Goal: Information Seeking & Learning: Learn about a topic

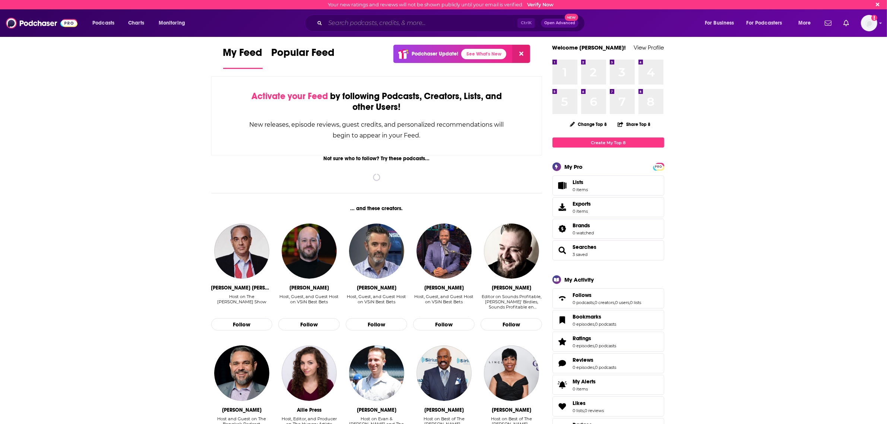
click at [397, 25] on input "Search podcasts, credits, & more..." at bounding box center [421, 23] width 192 height 12
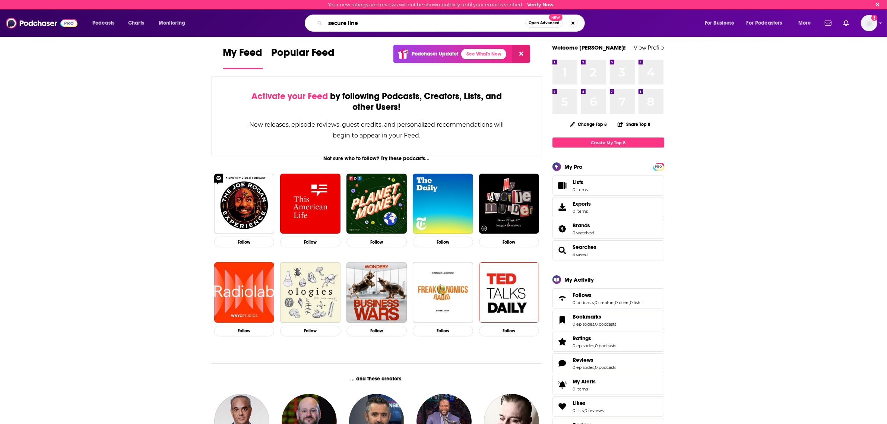
type input "secure line"
click at [545, 21] on button "Open Advanced New" at bounding box center [545, 23] width 38 height 9
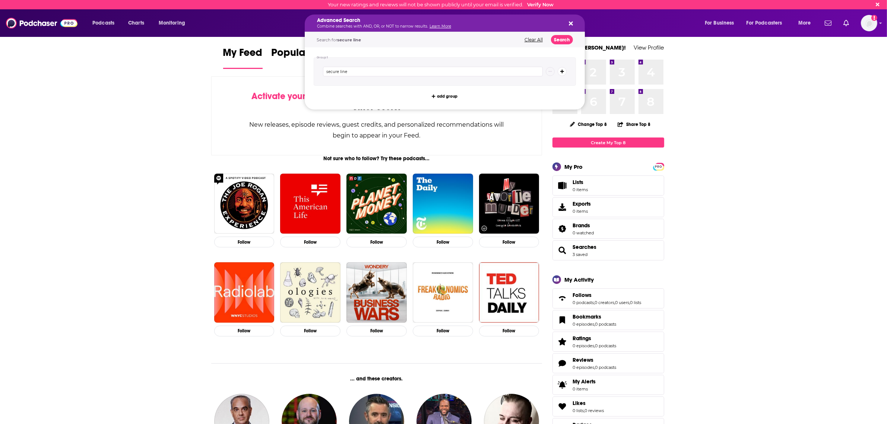
click at [459, 78] on div "secure line" at bounding box center [445, 71] width 262 height 28
click at [458, 73] on input "secure line" at bounding box center [433, 72] width 220 height 10
click at [562, 43] on button "Search" at bounding box center [562, 39] width 22 height 9
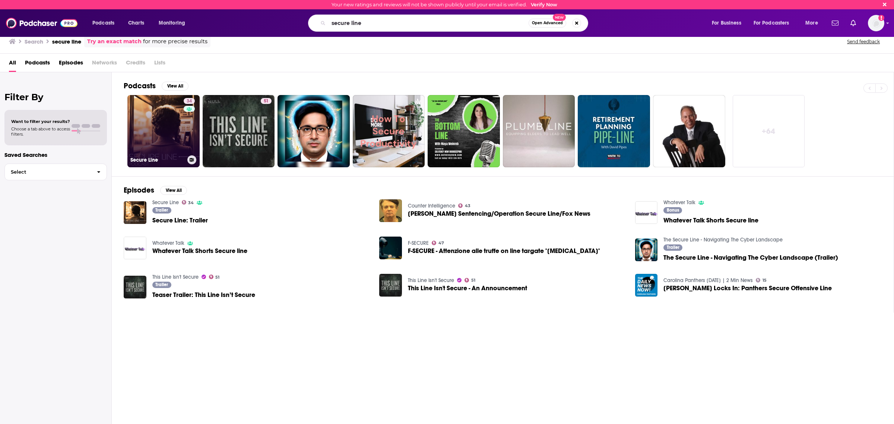
click at [187, 153] on div "34" at bounding box center [190, 126] width 13 height 57
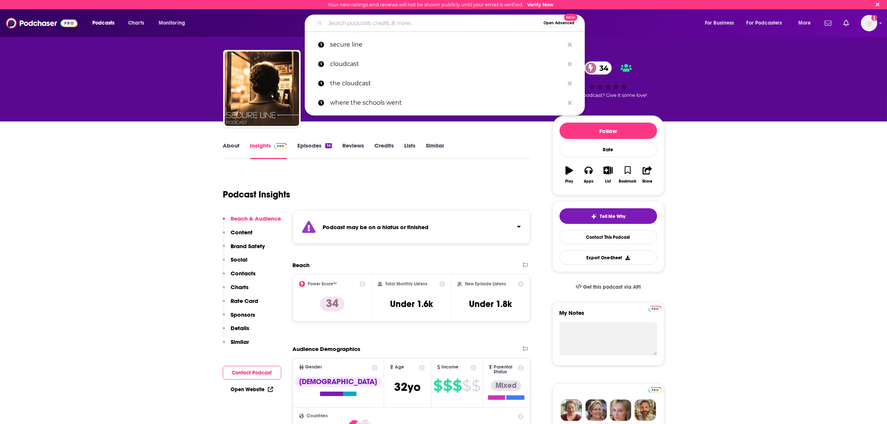
click at [384, 25] on input "Search podcasts, credits, & more..." at bounding box center [432, 23] width 215 height 12
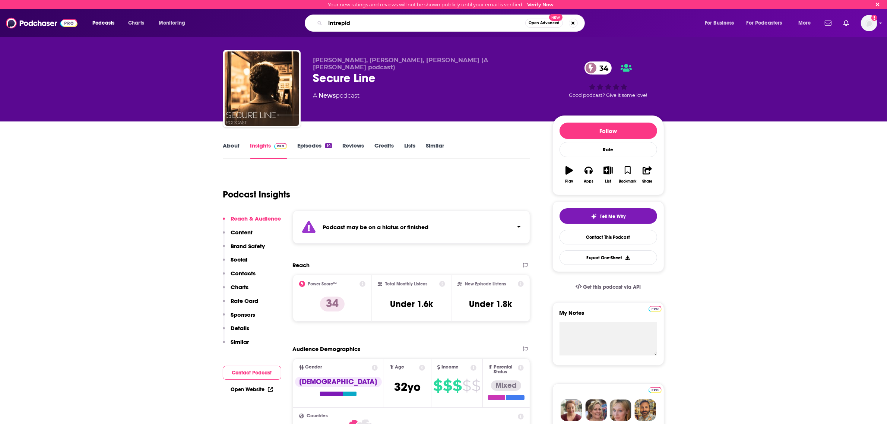
type input "intrepid"
click at [546, 25] on button "Open Advanced New" at bounding box center [545, 23] width 38 height 9
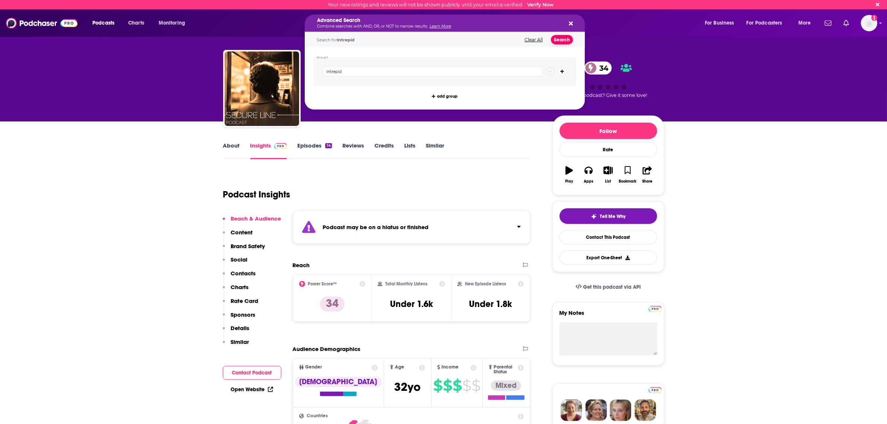
click at [562, 40] on button "Search" at bounding box center [562, 39] width 22 height 9
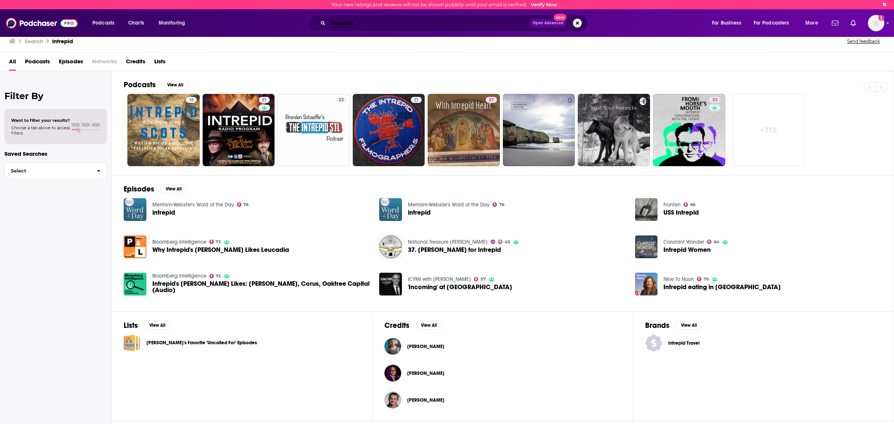
click at [375, 27] on input "intrepid" at bounding box center [429, 23] width 201 height 12
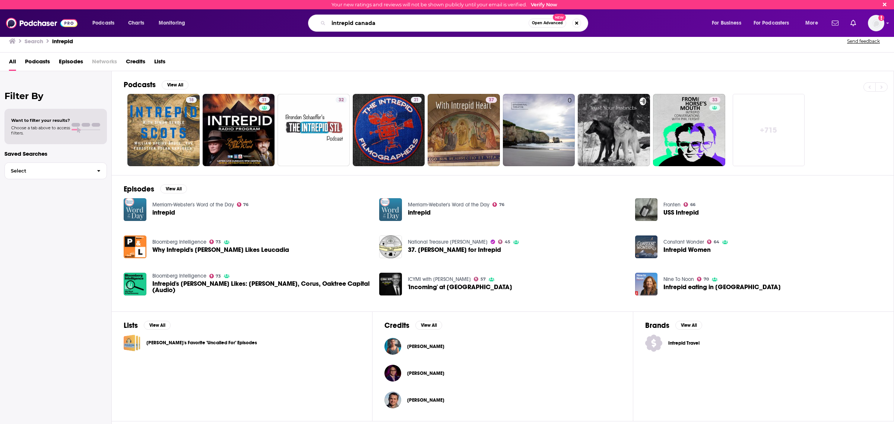
type input "intrepid canada"
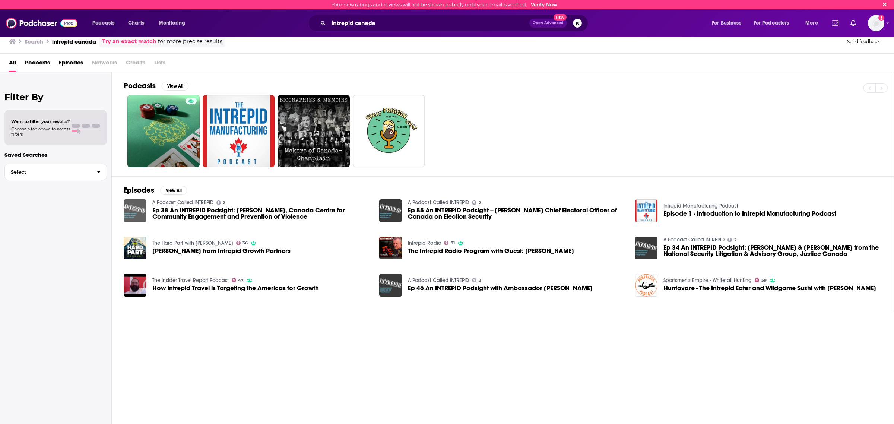
click at [131, 217] on img "Ep 38 An INTREPID Podsight: Ritu Banerjee, Canada Centre for Community Engageme…" at bounding box center [135, 210] width 23 height 23
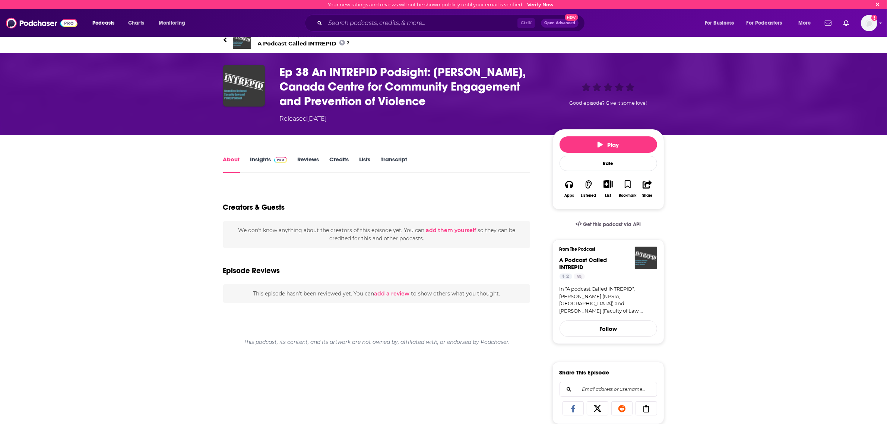
click at [270, 45] on span "A Podcast Called INTREPID 2" at bounding box center [304, 43] width 92 height 7
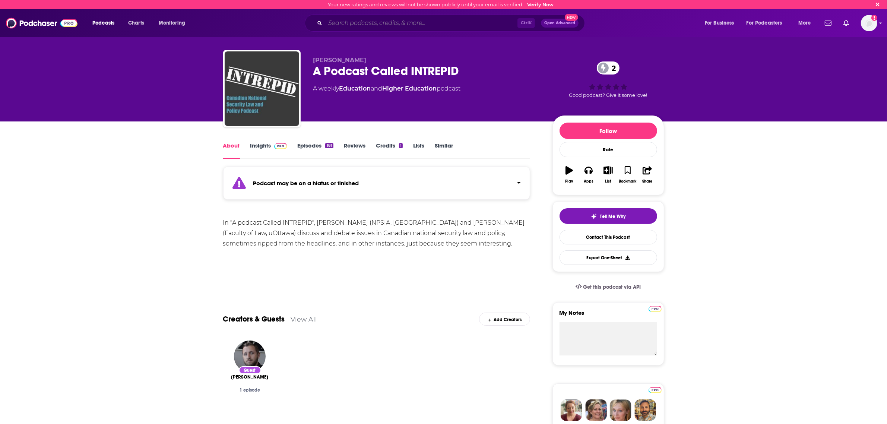
click at [414, 22] on input "Search podcasts, credits, & more..." at bounding box center [421, 23] width 192 height 12
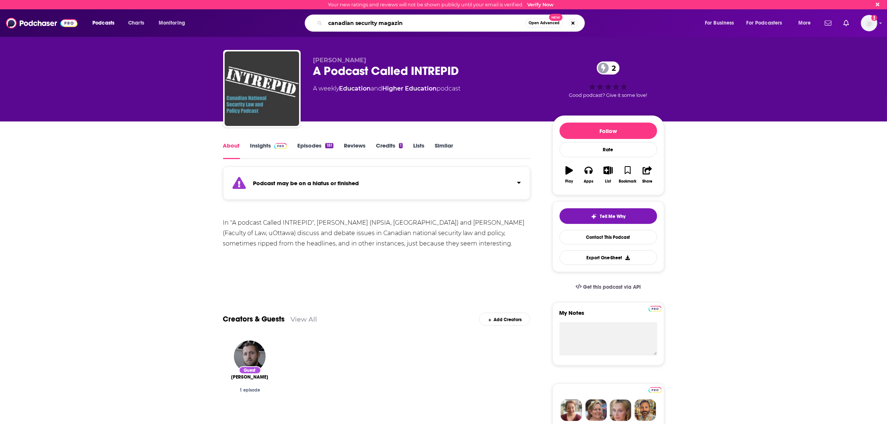
type input "canadian security magazine"
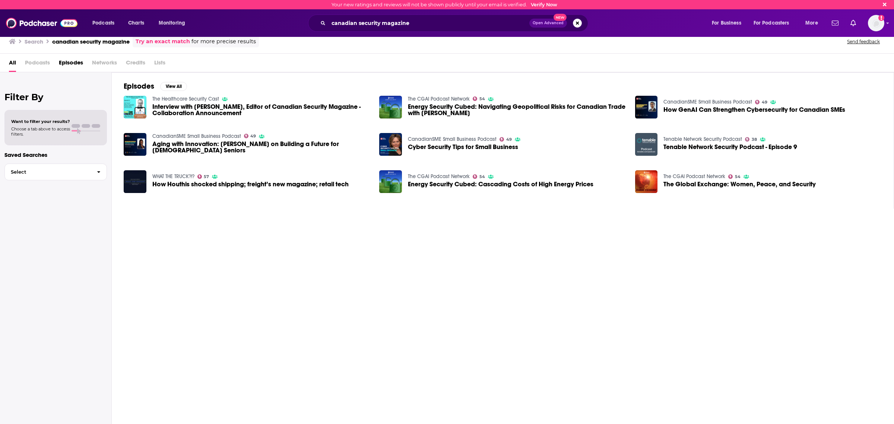
click at [545, 23] on span "Open Advanced" at bounding box center [548, 23] width 31 height 4
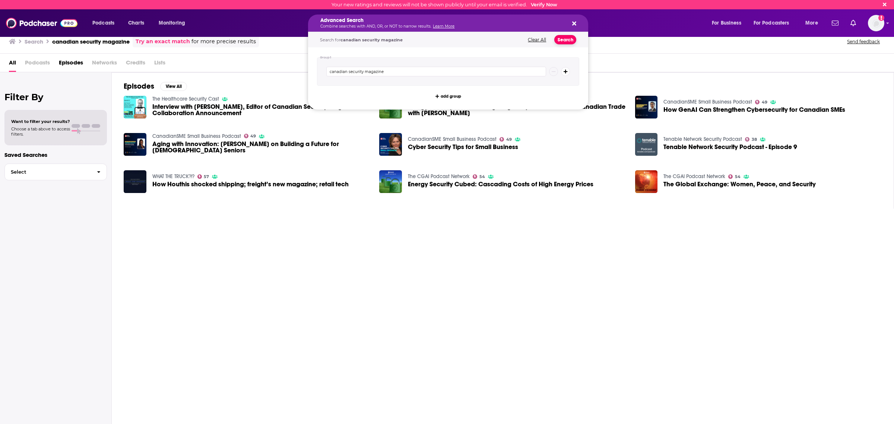
click at [569, 38] on button "Search" at bounding box center [566, 39] width 22 height 9
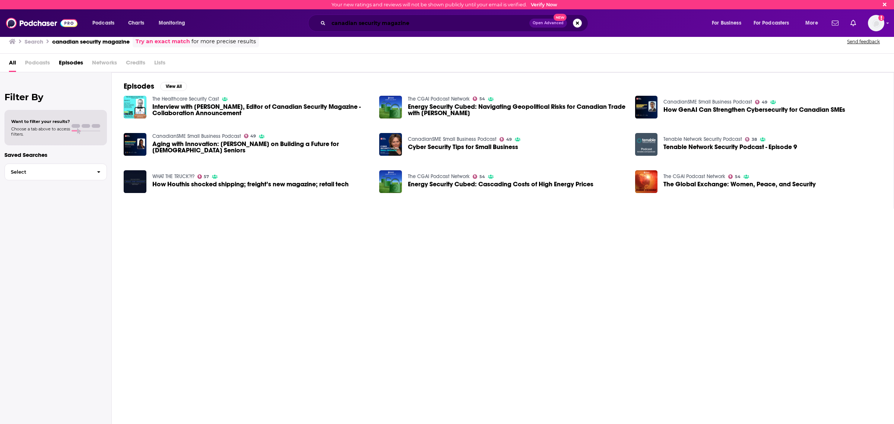
click at [421, 23] on input "canadian security magazine" at bounding box center [429, 23] width 201 height 12
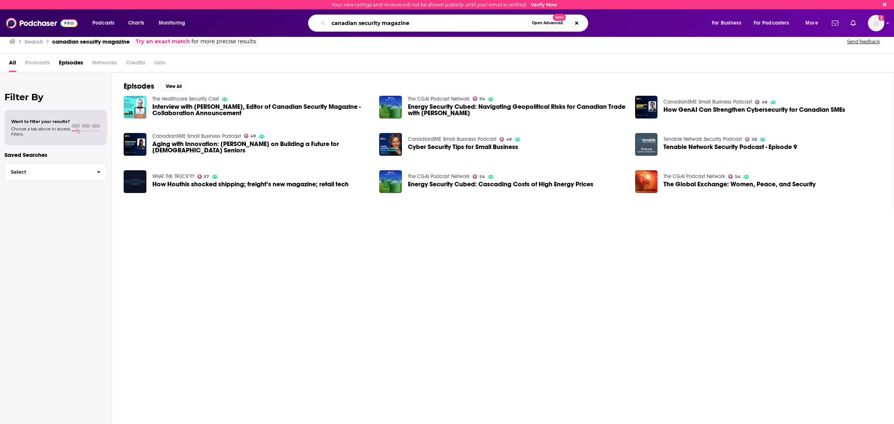
drag, startPoint x: 420, startPoint y: 23, endPoint x: 253, endPoint y: 12, distance: 167.3
click at [253, 12] on div "Podcasts Charts Monitoring canadian security magazine Open Advanced New For Bus…" at bounding box center [447, 23] width 894 height 28
type input "secure line"
click at [549, 18] on div "secure line Open Advanced New" at bounding box center [448, 23] width 280 height 17
click at [546, 24] on span "Open Advanced" at bounding box center [547, 23] width 31 height 4
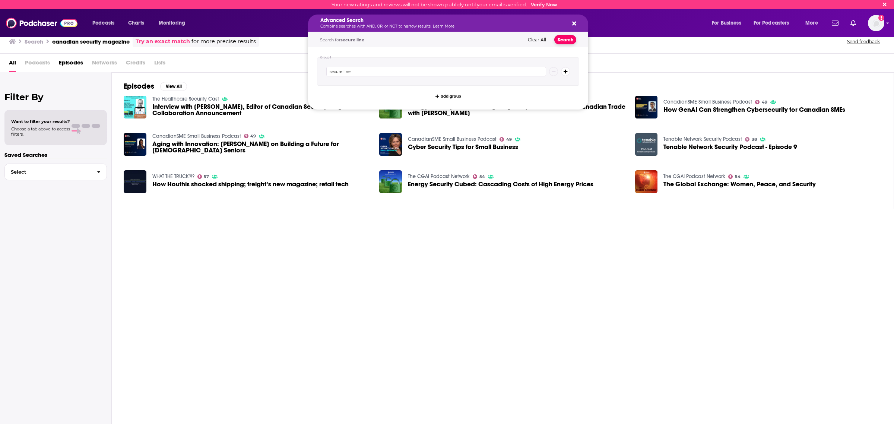
click at [571, 38] on button "Search" at bounding box center [566, 39] width 22 height 9
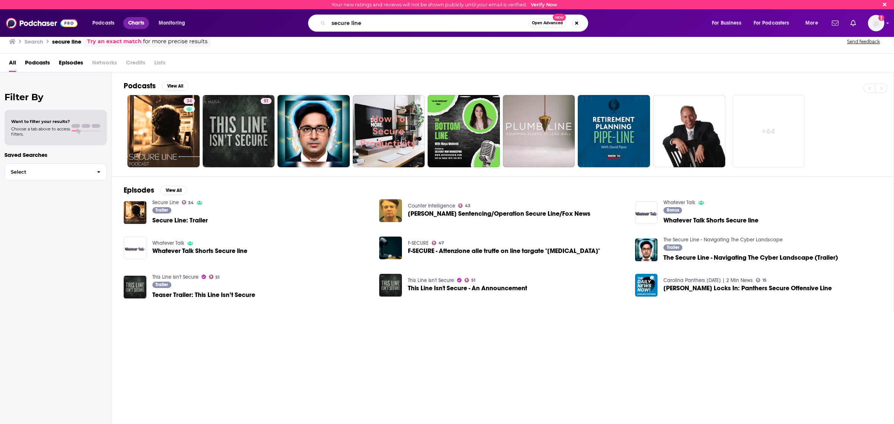
click at [148, 22] on link "Charts" at bounding box center [135, 23] width 25 height 12
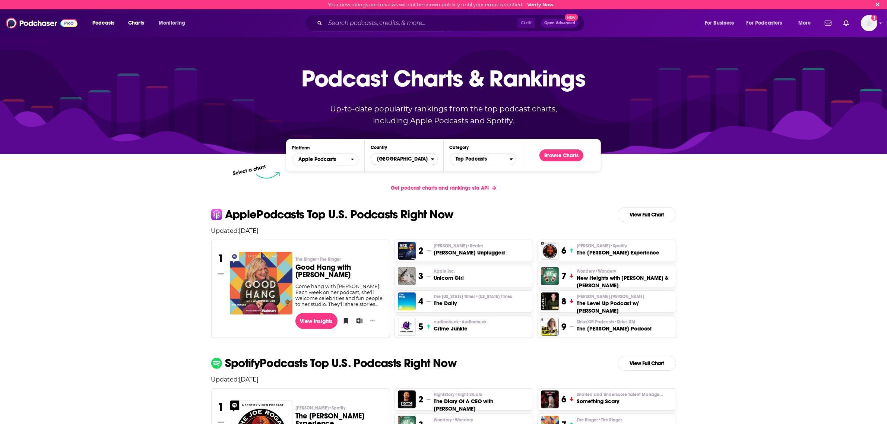
click at [398, 158] on span "[GEOGRAPHIC_DATA]" at bounding box center [401, 159] width 60 height 13
click at [388, 230] on button "[GEOGRAPHIC_DATA]" at bounding box center [404, 228] width 60 height 9
click at [485, 163] on span "Top Podcasts" at bounding box center [480, 159] width 60 height 13
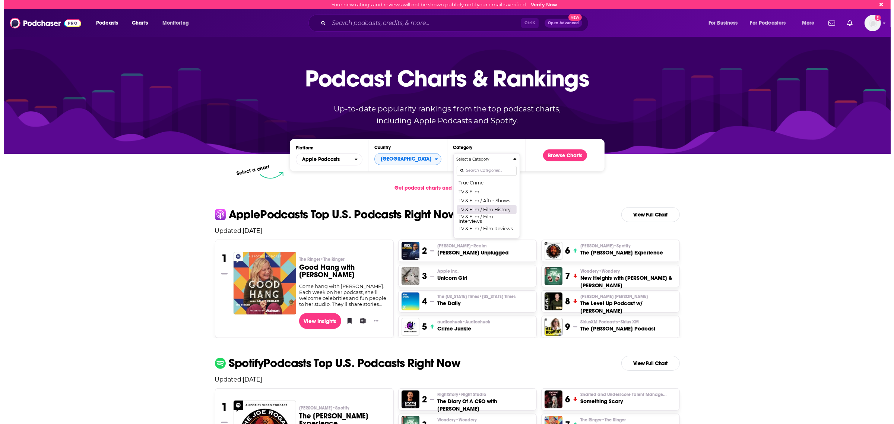
scroll to position [950, 0]
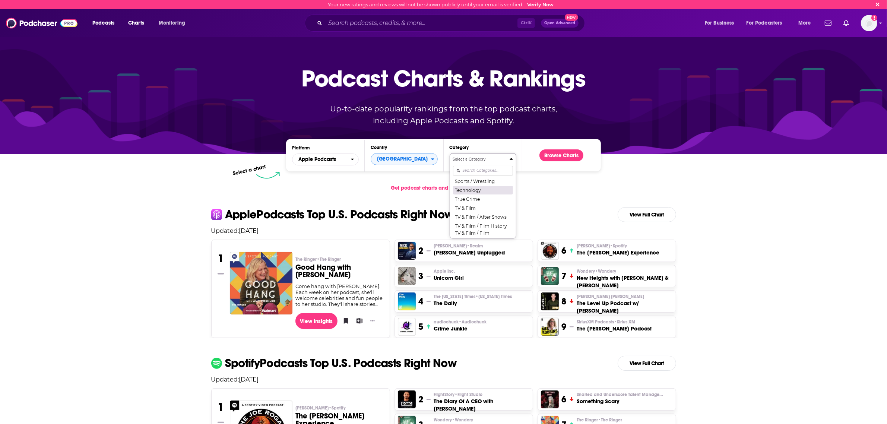
click at [470, 195] on button "Technology" at bounding box center [483, 190] width 60 height 9
click at [545, 157] on button "Browse Charts" at bounding box center [562, 155] width 44 height 12
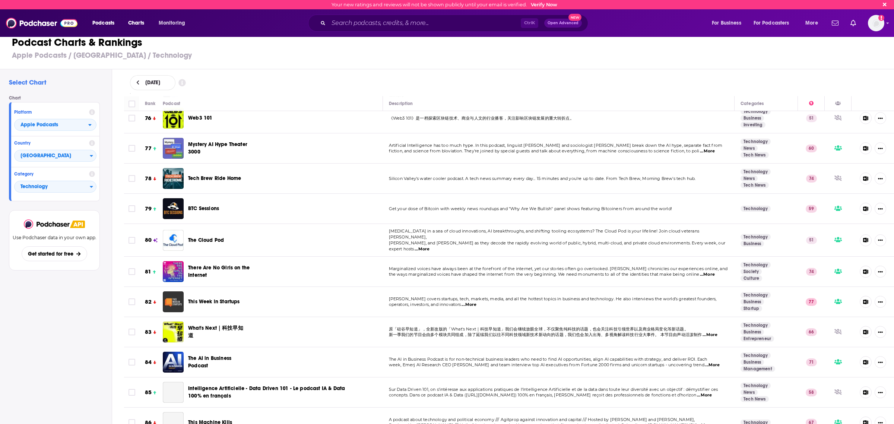
scroll to position [2283, 0]
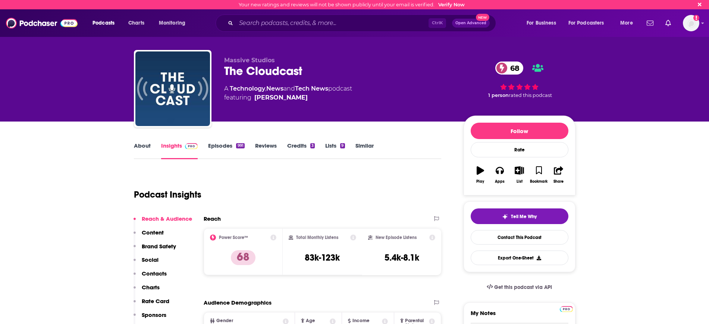
click at [266, 16] on div "Ctrl K Open Advanced New" at bounding box center [355, 23] width 280 height 17
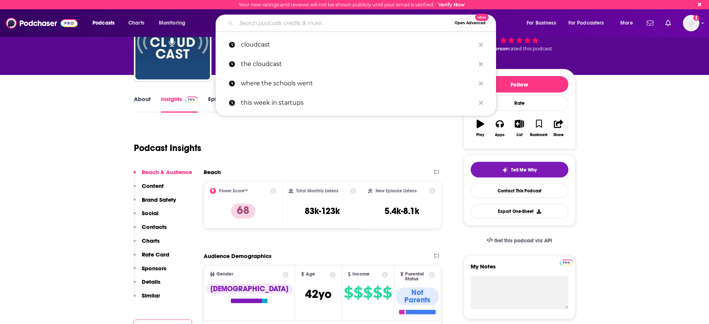
click at [253, 24] on input "Search podcasts, credits, & more..." at bounding box center [343, 23] width 215 height 12
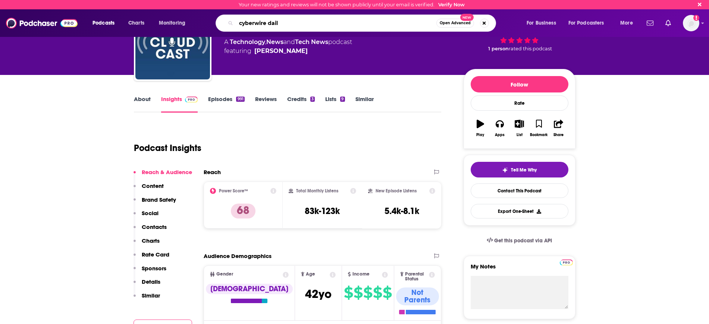
type input "cyberwire dailt"
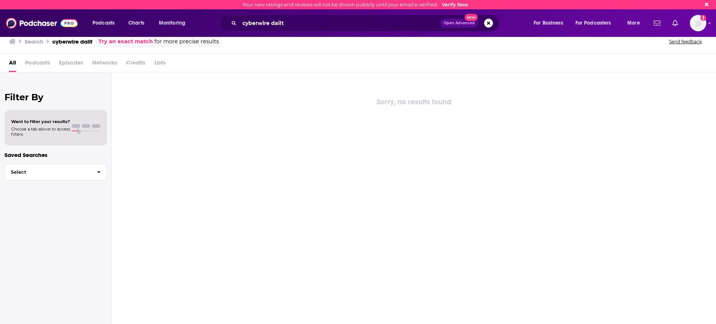
click at [302, 31] on div "cyberwire dailt Open Advanced New" at bounding box center [359, 23] width 280 height 17
click at [299, 25] on input "cyberwire dailt" at bounding box center [339, 23] width 201 height 12
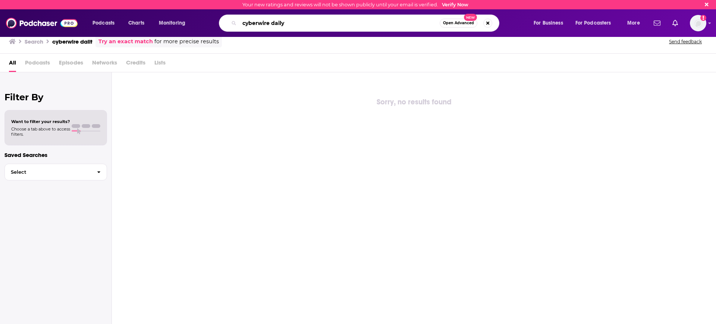
type input "cyberwire daily"
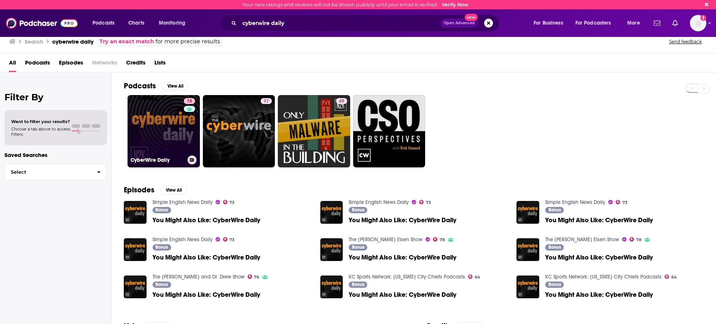
click at [161, 126] on link "78 CyberWire Daily" at bounding box center [163, 131] width 72 height 72
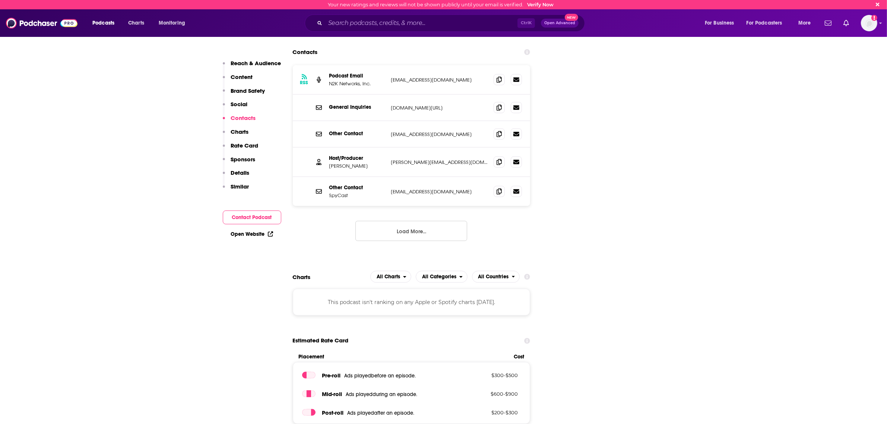
scroll to position [978, 0]
click at [398, 288] on div "This podcast isn't ranking on any Apple or Spotify charts [DATE]." at bounding box center [412, 301] width 238 height 27
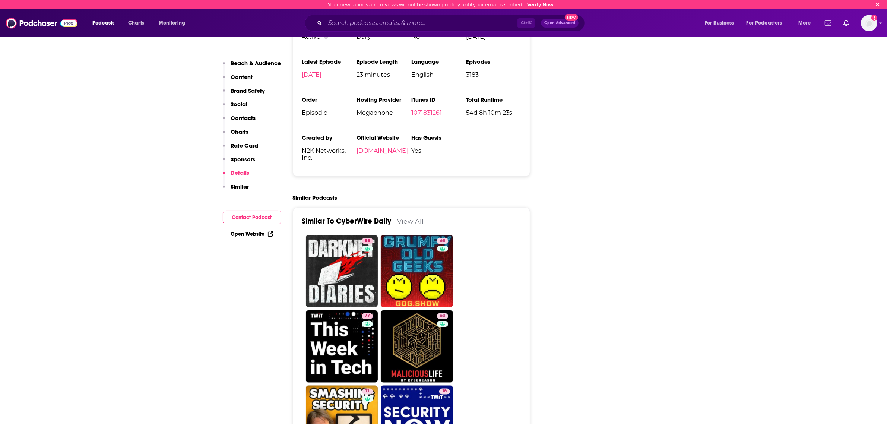
scroll to position [1770, 0]
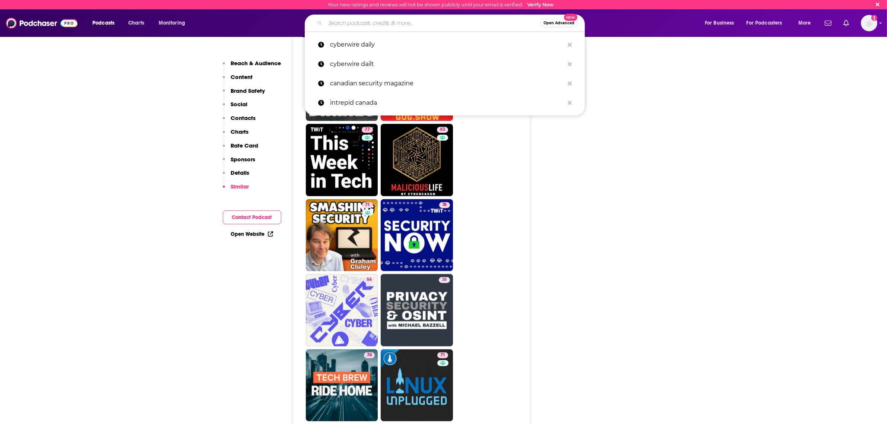
click at [384, 21] on input "Search podcasts, credits, & more..." at bounding box center [432, 23] width 215 height 12
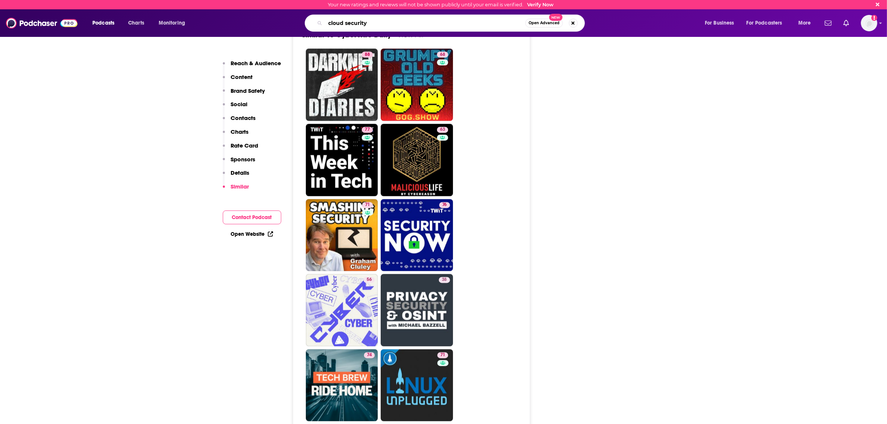
type input "cloud security"
click at [541, 23] on span "Open Advanced" at bounding box center [544, 23] width 31 height 4
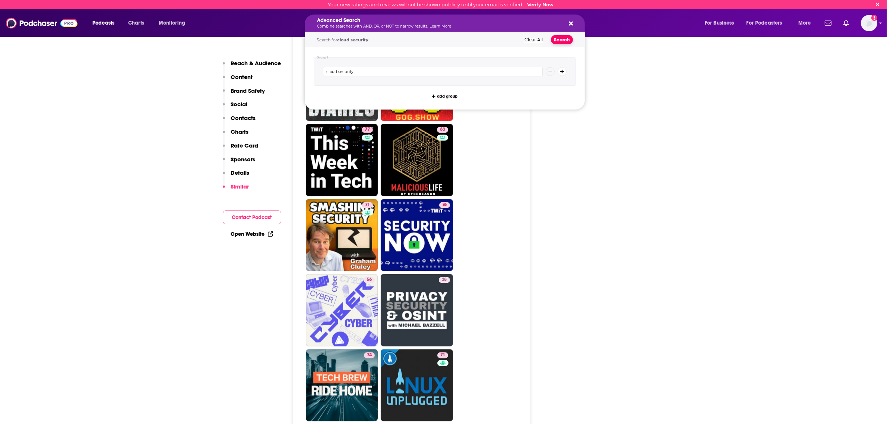
click at [559, 41] on button "Search" at bounding box center [562, 39] width 22 height 9
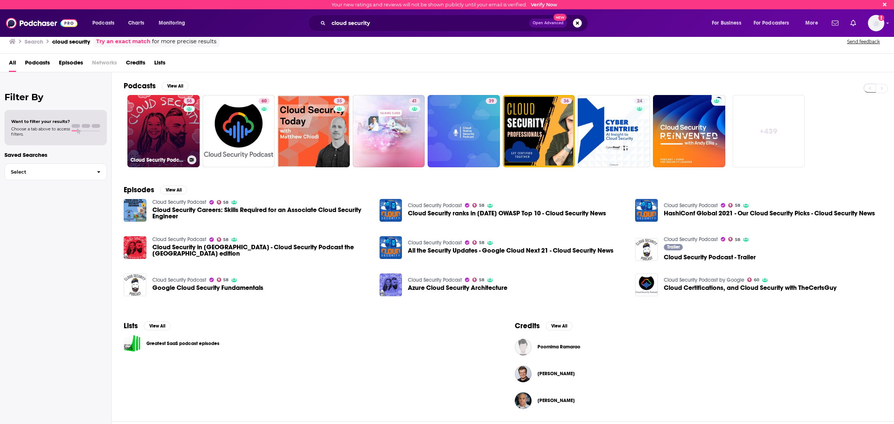
click at [162, 125] on link "58 Cloud Security Podcast" at bounding box center [163, 131] width 72 height 72
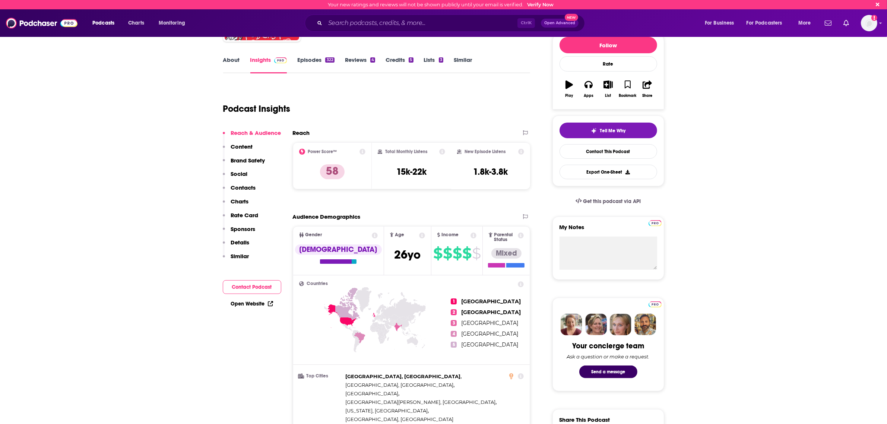
scroll to position [93, 0]
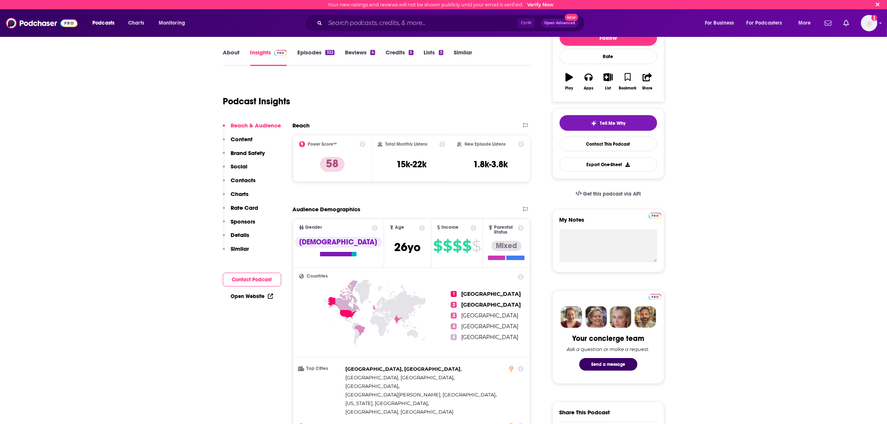
drag, startPoint x: 766, startPoint y: 224, endPoint x: 755, endPoint y: 235, distance: 15.8
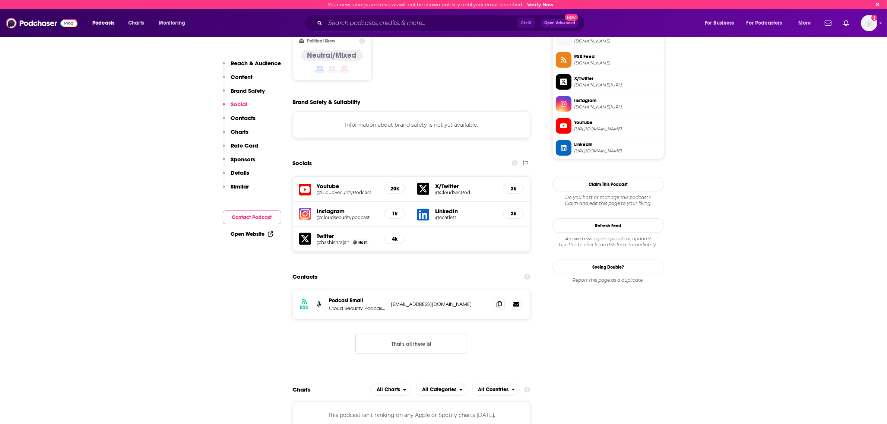
scroll to position [652, 0]
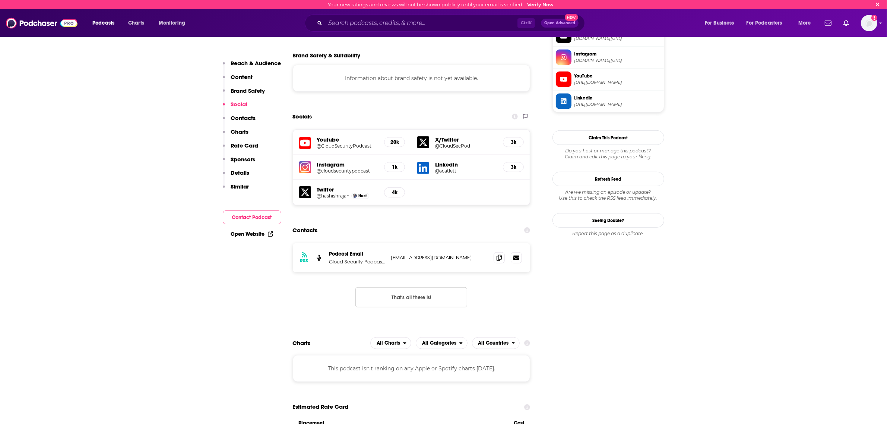
drag, startPoint x: 640, startPoint y: 353, endPoint x: 633, endPoint y: 351, distance: 7.6
click at [350, 18] on input "Search podcasts, credits, & more..." at bounding box center [421, 23] width 192 height 12
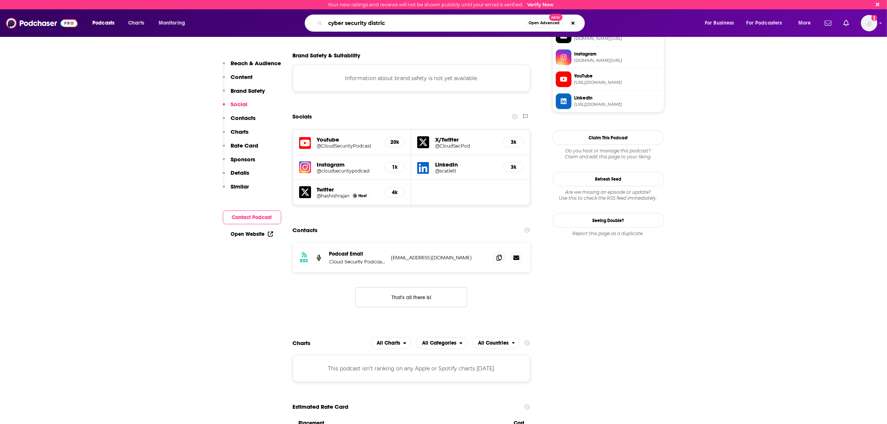
type input "cyber security district"
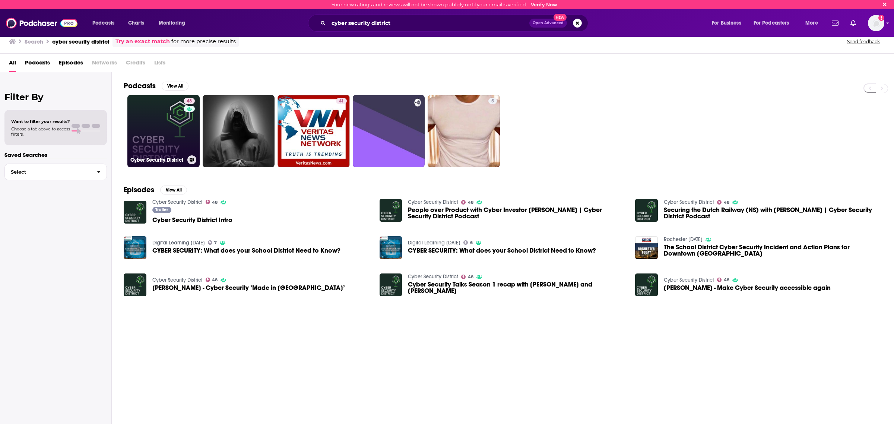
click at [162, 131] on link "48 Cyber Security District" at bounding box center [163, 131] width 72 height 72
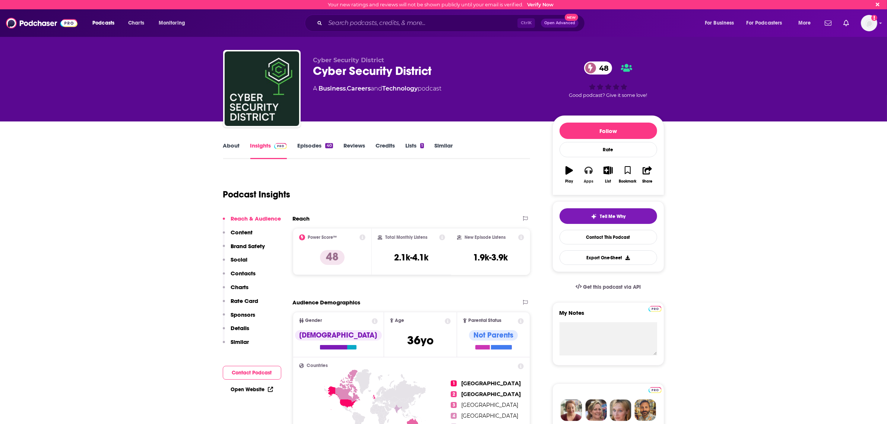
click at [586, 172] on icon "button" at bounding box center [589, 170] width 8 height 7
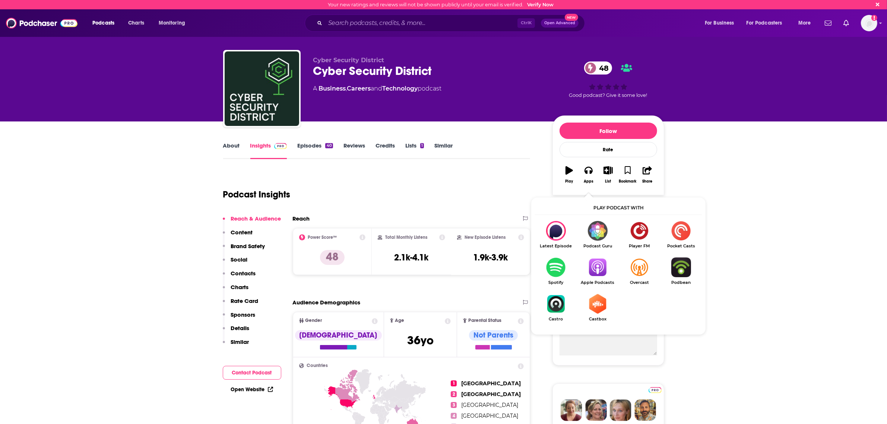
click at [594, 269] on img "Show Listen On dropdown" at bounding box center [598, 268] width 42 height 20
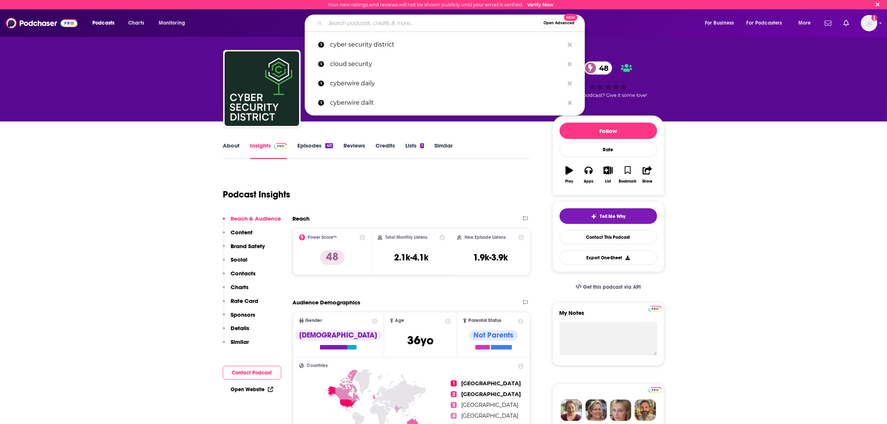
click at [342, 22] on input "Search podcasts, credits, & more..." at bounding box center [432, 23] width 215 height 12
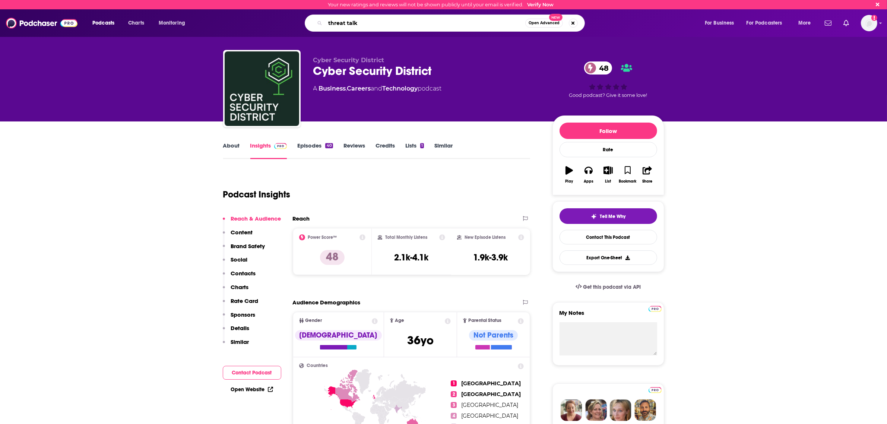
type input "threat talks"
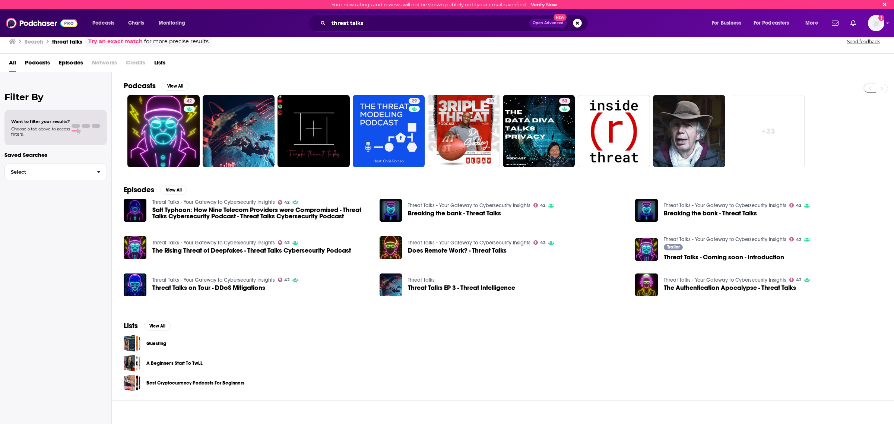
click at [119, 209] on div "Episodes View All Threat Talks - Your Gateway to Cybersecurity Insights 42 Salt…" at bounding box center [503, 244] width 783 height 136
click at [139, 147] on link "42 Threat Talks - Your Gateway to Cybersecurity Insights" at bounding box center [163, 131] width 72 height 72
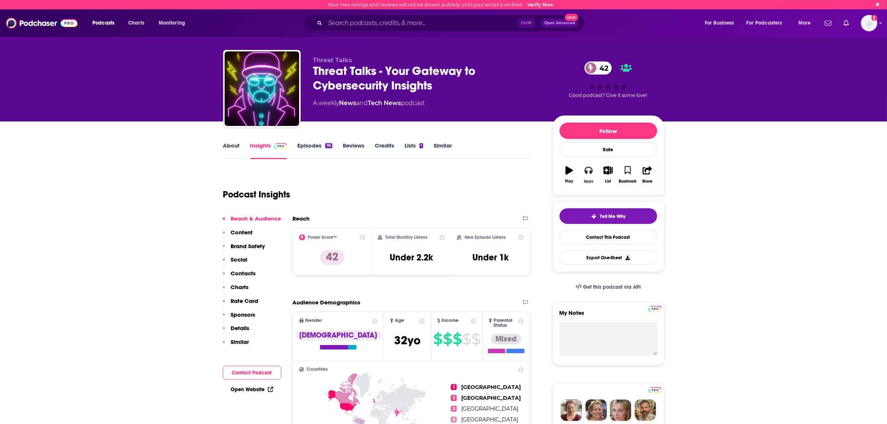
click at [586, 173] on icon "button" at bounding box center [589, 170] width 8 height 7
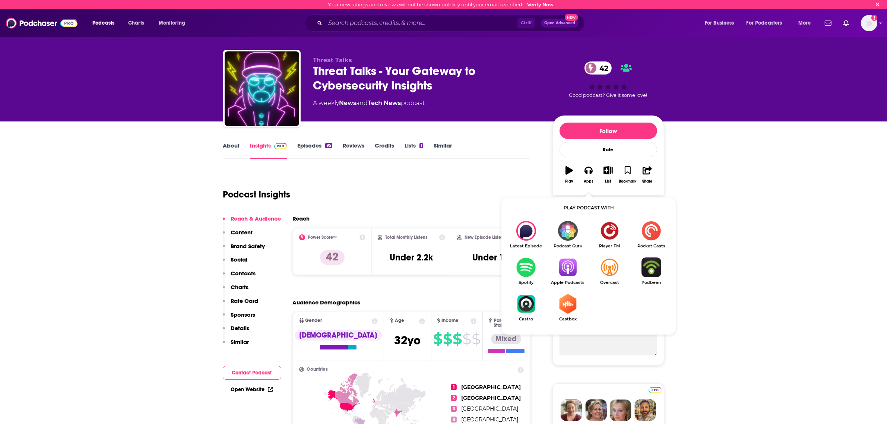
click at [568, 267] on img "Show Listen On dropdown" at bounding box center [568, 268] width 42 height 20
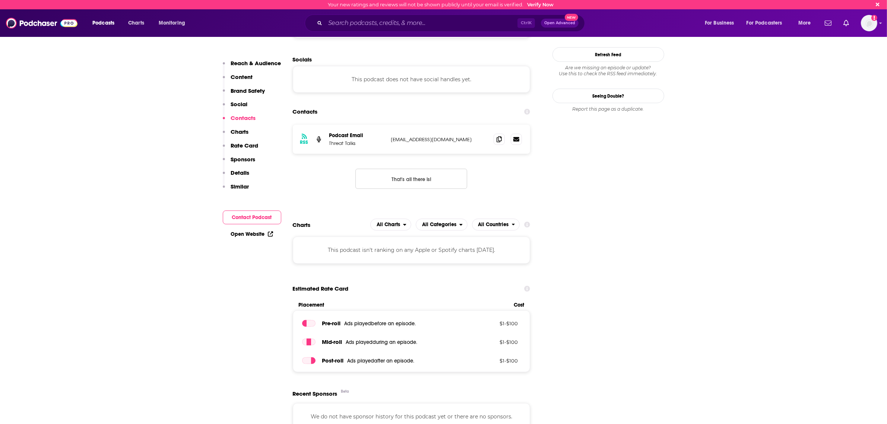
scroll to position [699, 0]
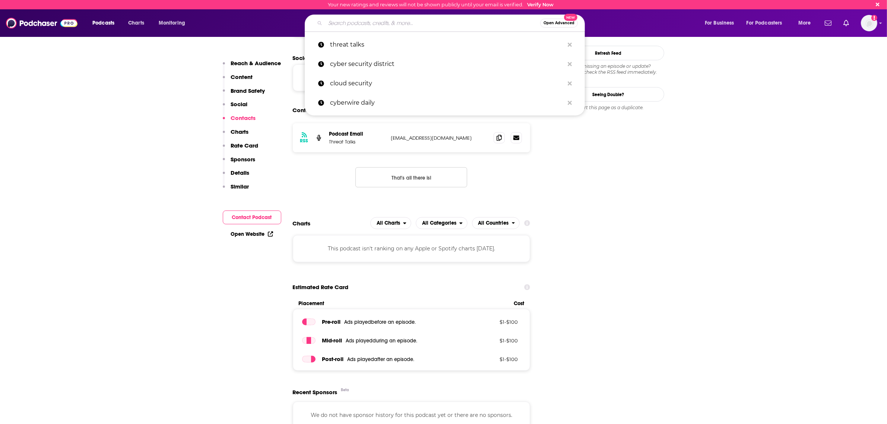
click at [348, 24] on input "Search podcasts, credits, & more..." at bounding box center [432, 23] width 215 height 12
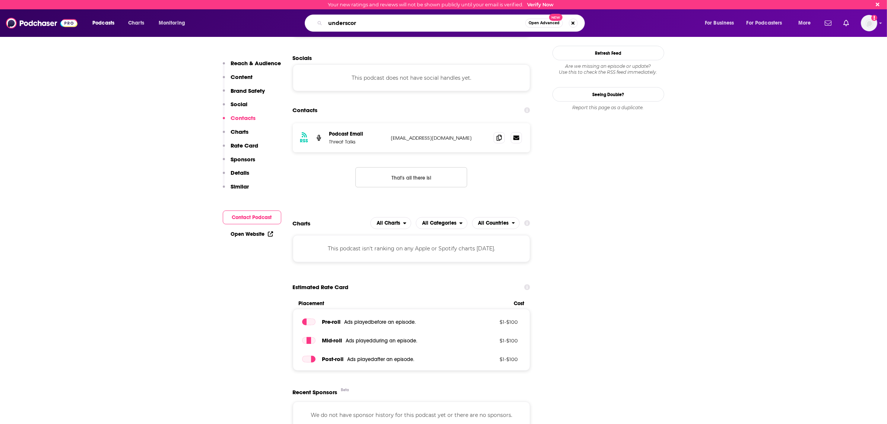
type input "underscore"
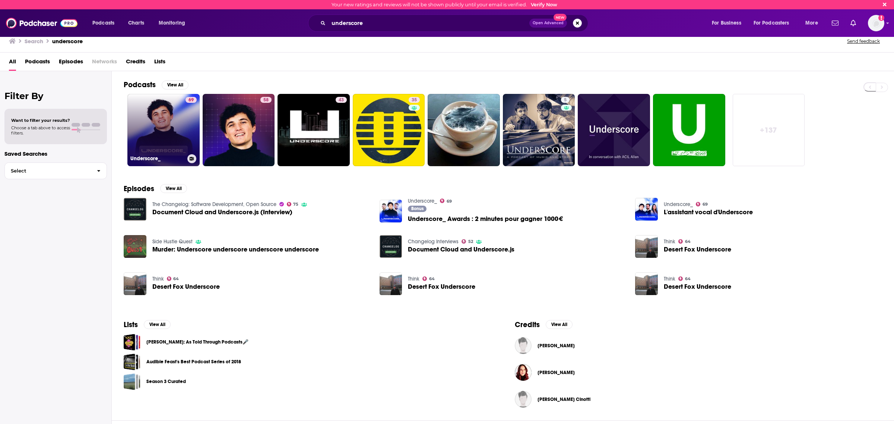
click at [146, 118] on link "69 Underscore_" at bounding box center [163, 130] width 72 height 72
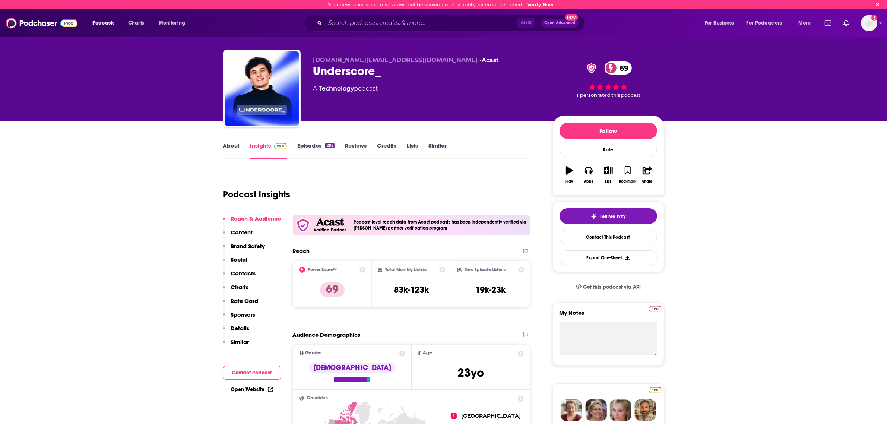
click at [230, 142] on link "About" at bounding box center [231, 150] width 17 height 17
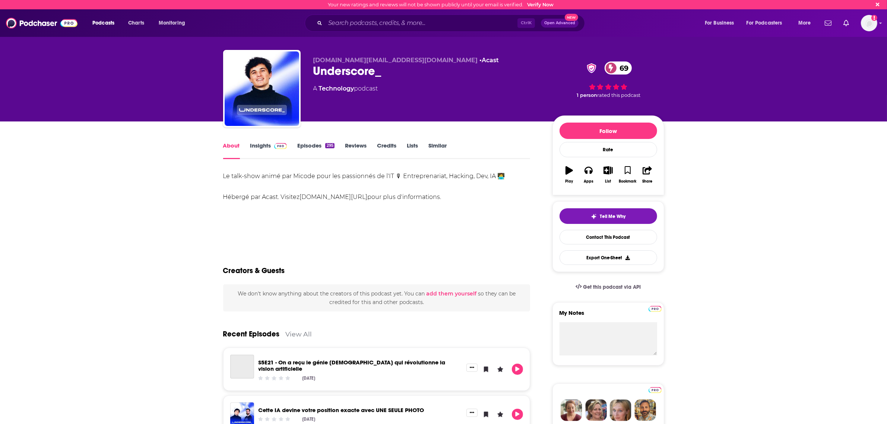
click at [263, 145] on link "Insights" at bounding box center [268, 150] width 37 height 17
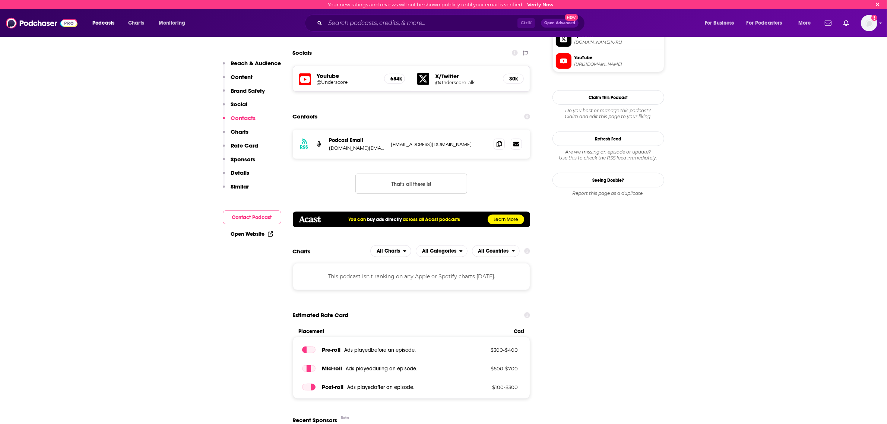
scroll to position [792, 0]
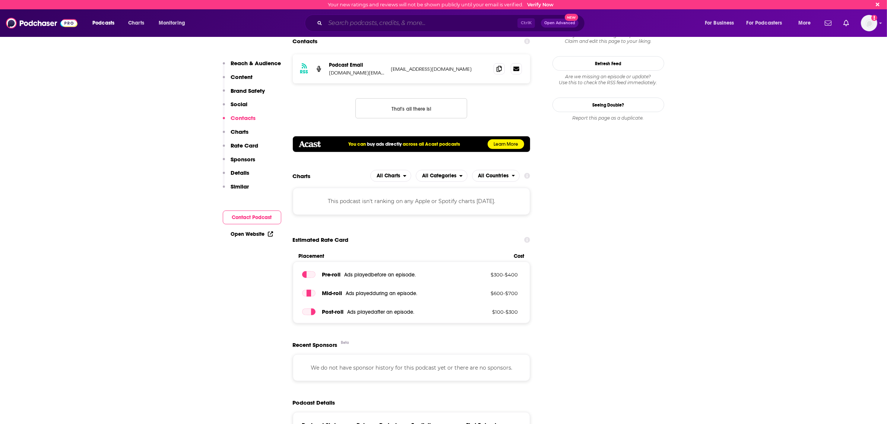
click at [353, 21] on input "Search podcasts, credits, & more..." at bounding box center [421, 23] width 192 height 12
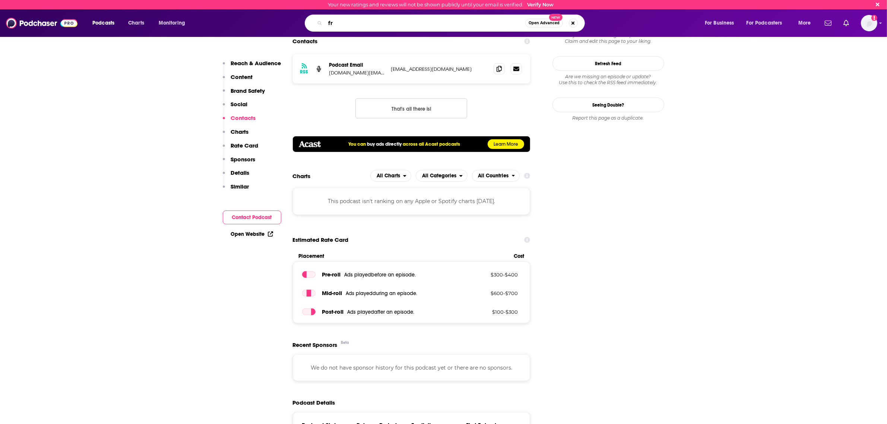
type input "f"
type input "La French connection"
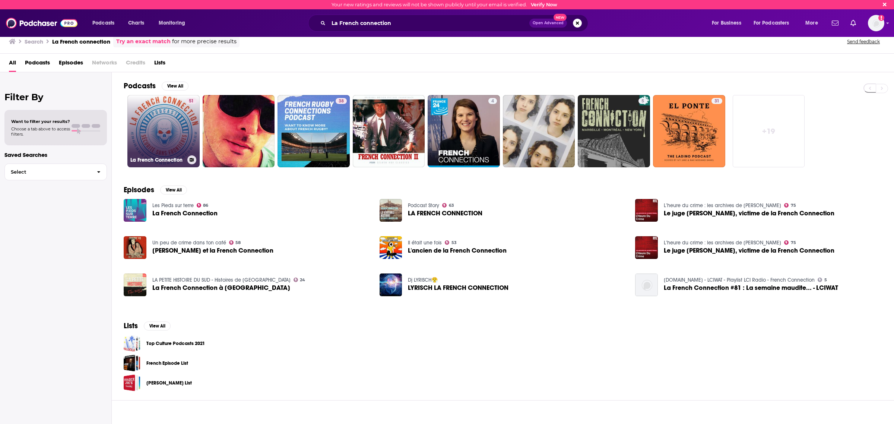
click at [174, 149] on link "51 La French Connection" at bounding box center [163, 131] width 72 height 72
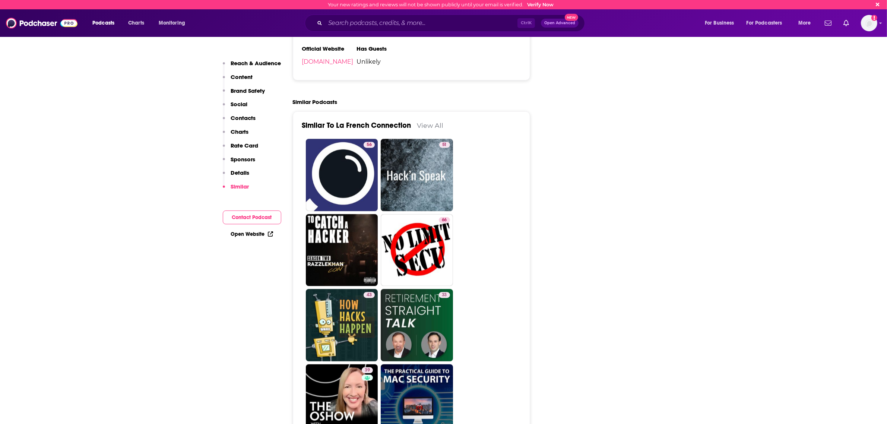
scroll to position [978, 0]
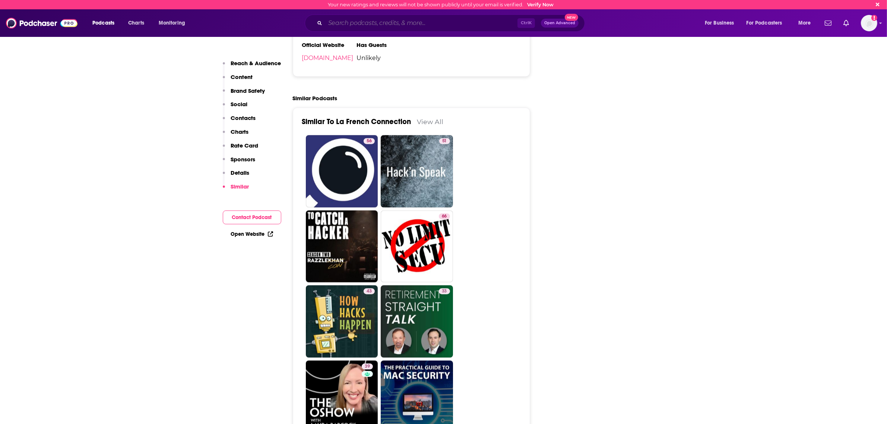
click at [351, 19] on input "Search podcasts, credits, & more..." at bounding box center [421, 23] width 192 height 12
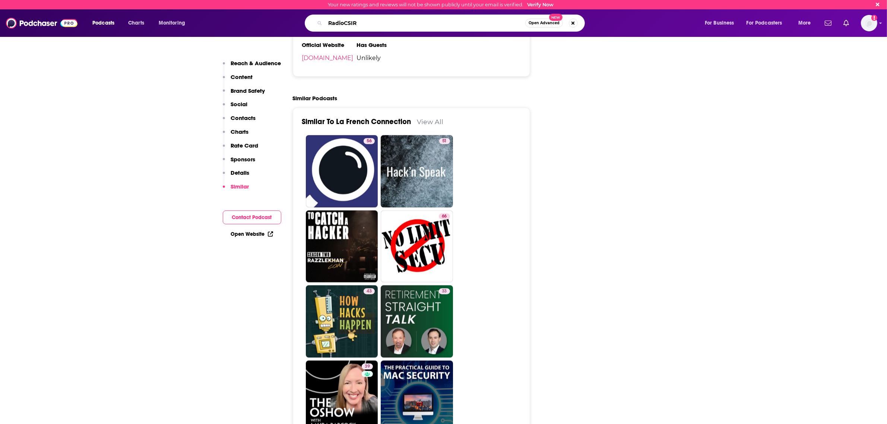
type input "RadioCSIRT"
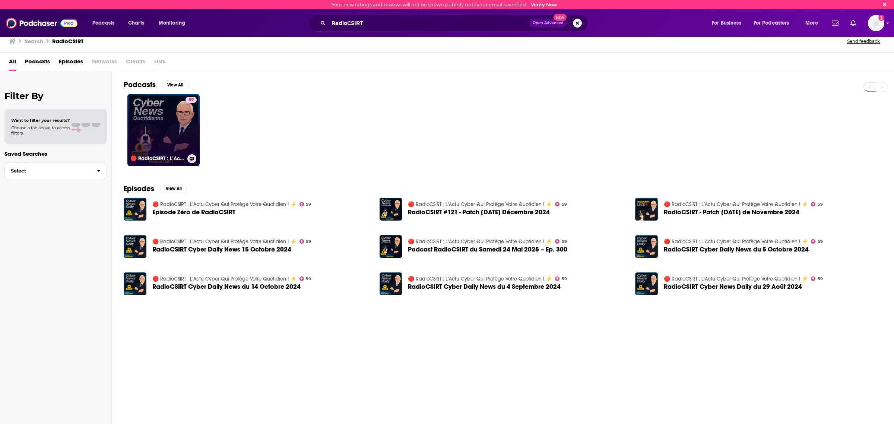
click at [155, 127] on link "59 🔴 RadioCSIRT : L’Actu Cyber Qui Protège Votre Quotidien ! ⚡️" at bounding box center [163, 130] width 72 height 72
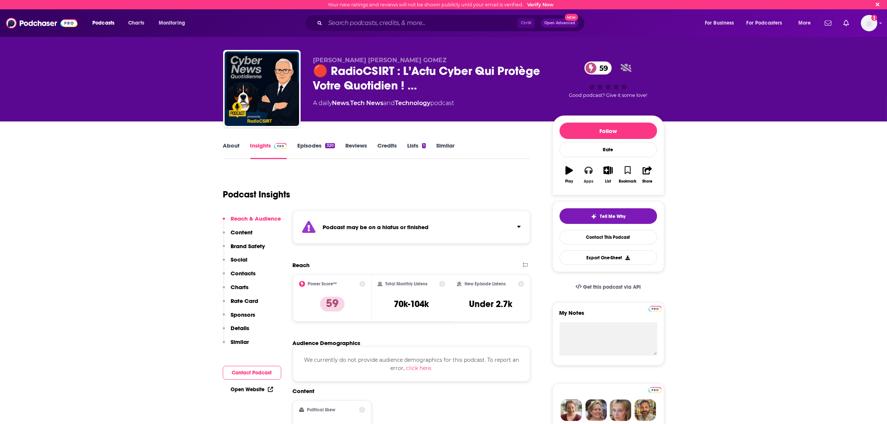
click at [588, 173] on icon "button" at bounding box center [589, 170] width 8 height 8
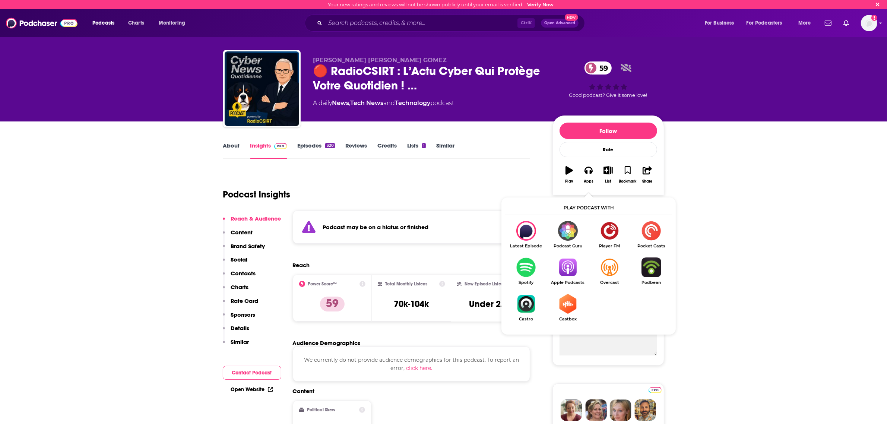
click at [564, 269] on img "Show Listen On dropdown" at bounding box center [568, 268] width 42 height 20
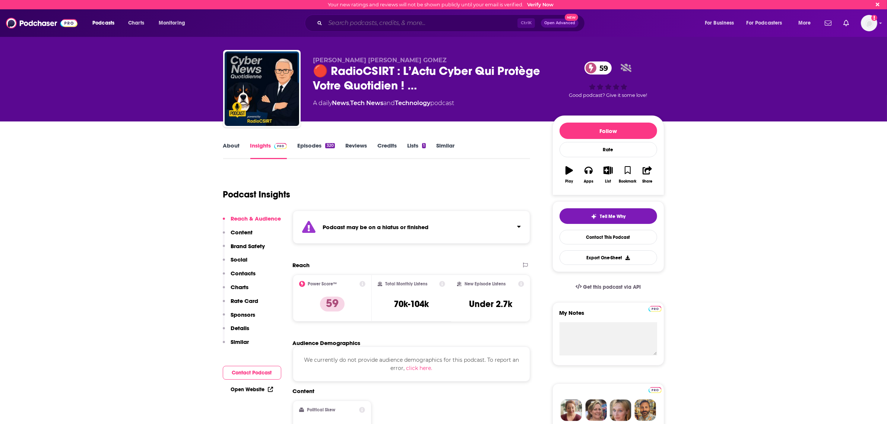
click at [348, 29] on input "Search podcasts, credits, & more..." at bounding box center [421, 23] width 192 height 12
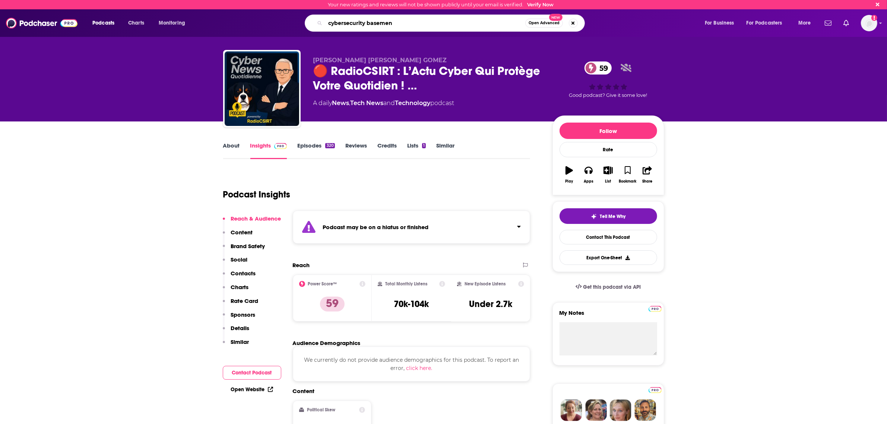
type input "cybersecurity basement"
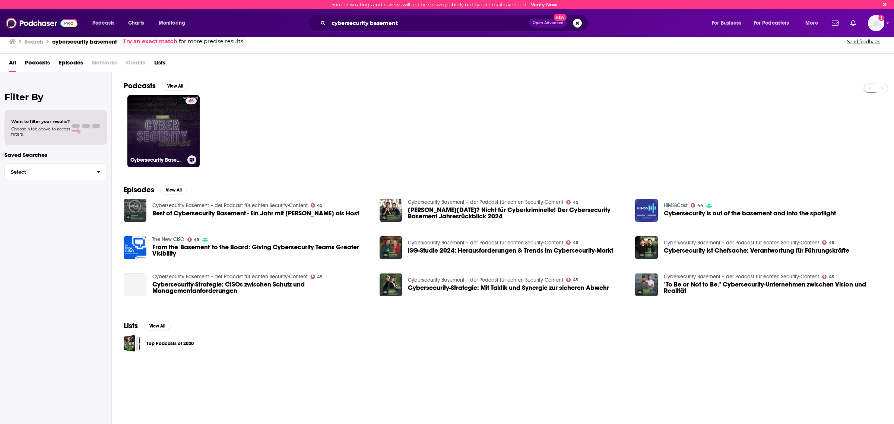
click at [152, 136] on link "45 Cybersecurity Basement – der Podcast für echten Security-Content" at bounding box center [163, 131] width 72 height 72
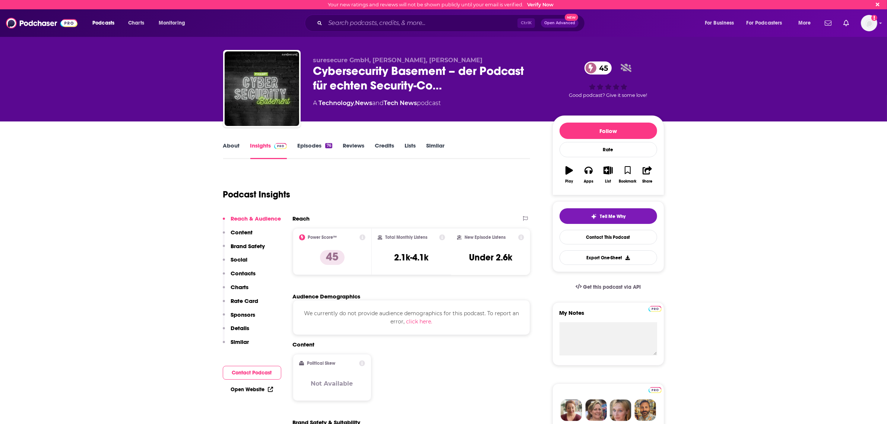
scroll to position [47, 0]
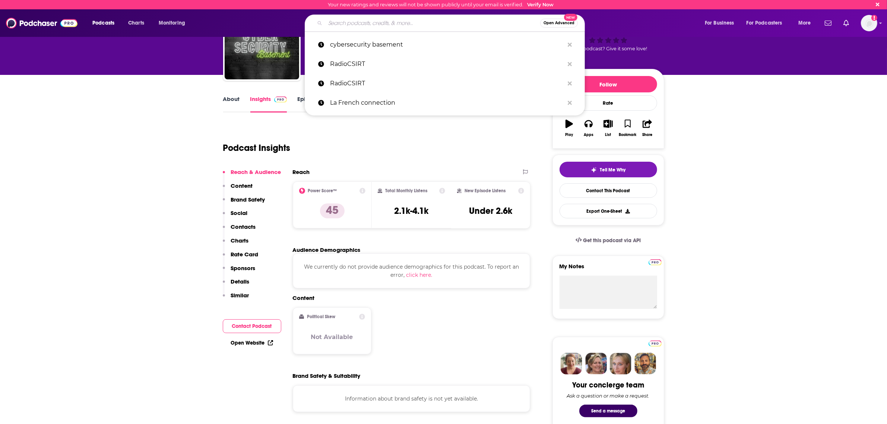
click at [376, 19] on input "Search podcasts, credits, & more..." at bounding box center [432, 23] width 215 height 12
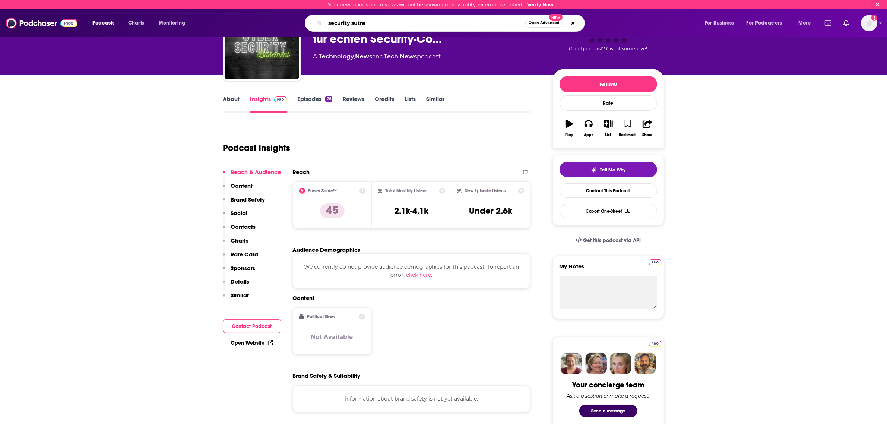
type input "security sutra"
click at [537, 26] on button "Open Advanced New" at bounding box center [545, 23] width 38 height 9
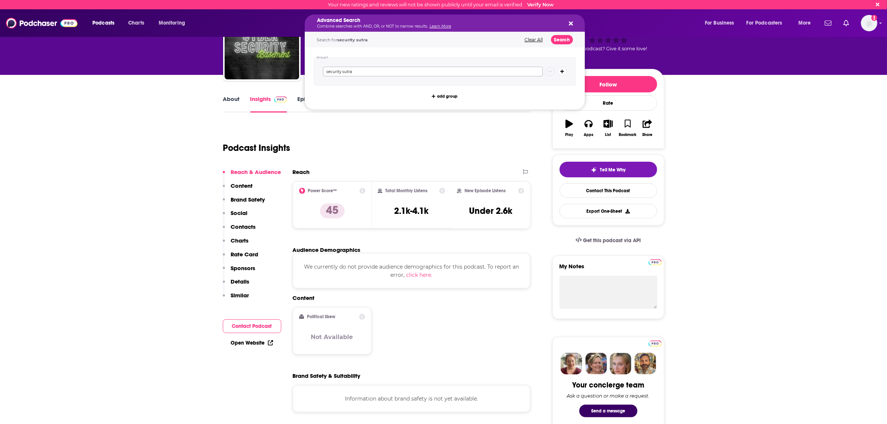
click at [498, 72] on input "security sutra" at bounding box center [433, 72] width 220 height 10
click at [562, 36] on button "Search" at bounding box center [562, 39] width 22 height 9
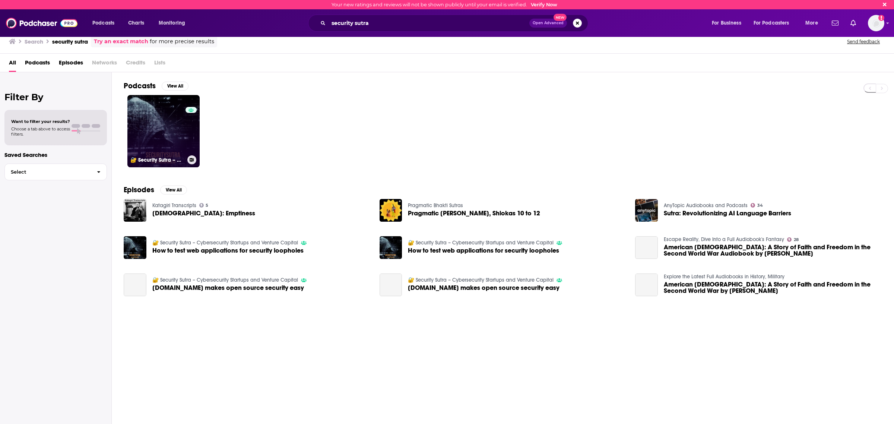
click at [168, 141] on link "0 🔐 Security Sutra – Cybersecurity Startups and Venture Capital" at bounding box center [163, 131] width 72 height 72
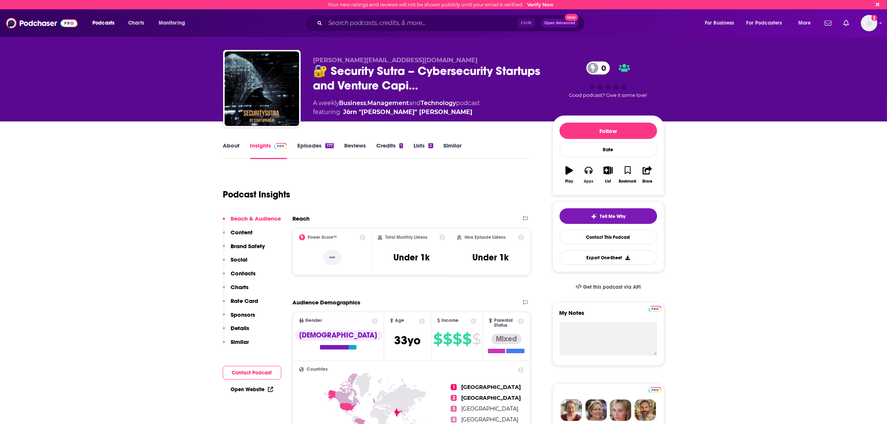
click at [591, 176] on button "Apps" at bounding box center [588, 174] width 19 height 27
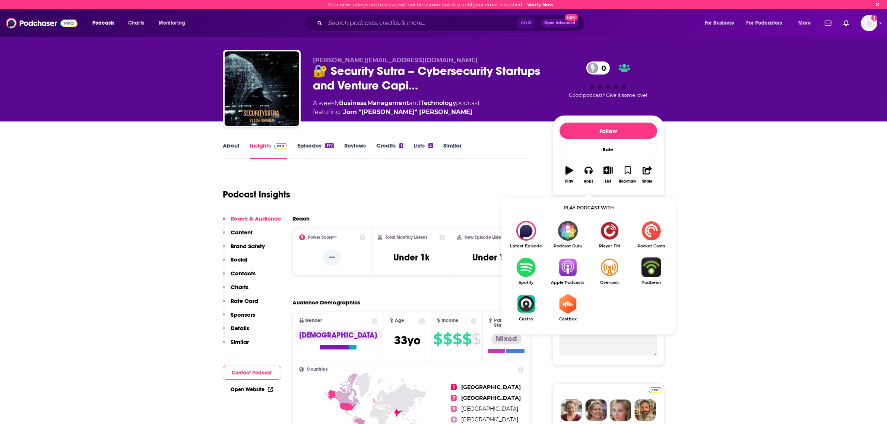
click at [568, 262] on img "Show Listen On dropdown" at bounding box center [568, 268] width 42 height 20
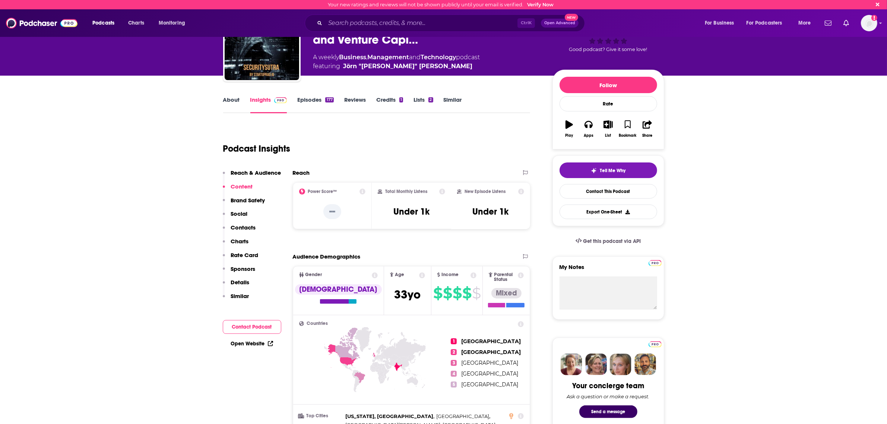
scroll to position [47, 0]
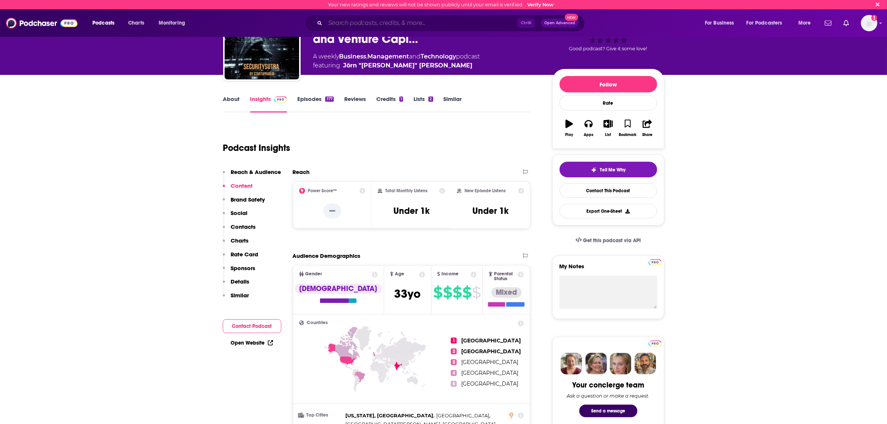
click at [357, 27] on input "Search podcasts, credits, & more..." at bounding box center [421, 23] width 192 height 12
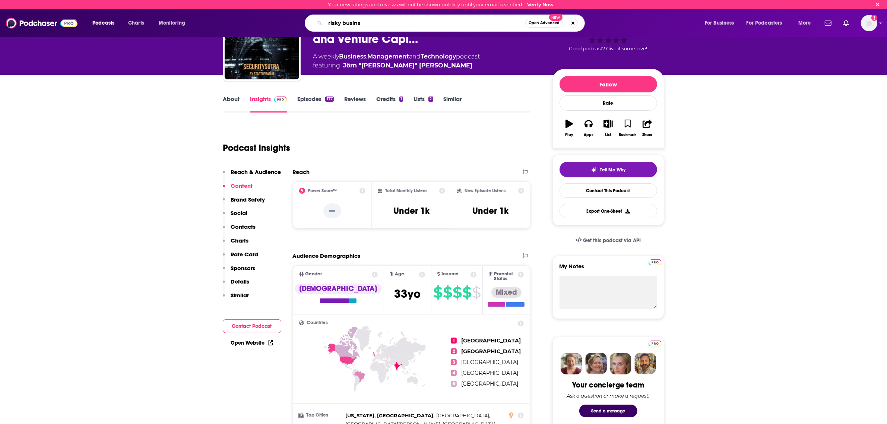
type input "risky businss"
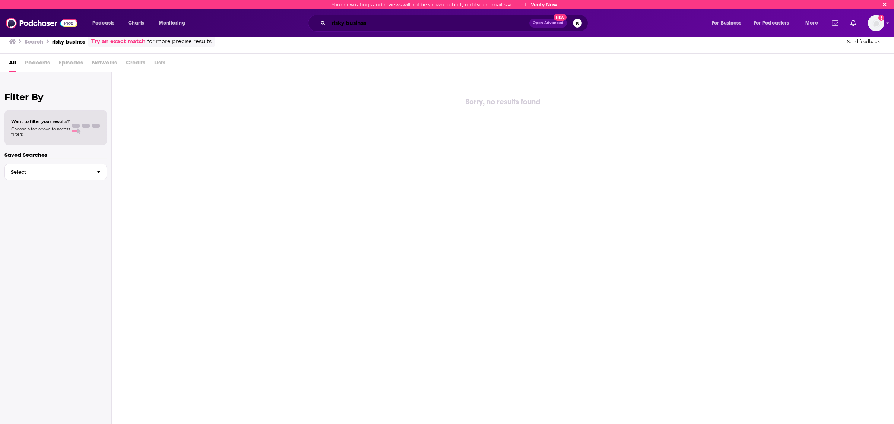
click at [355, 23] on input "risky businss" at bounding box center [429, 23] width 201 height 12
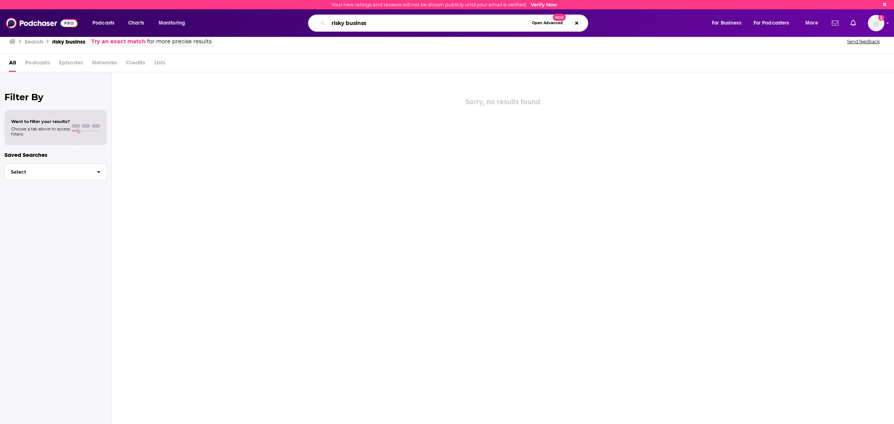
click at [359, 23] on input "risky businss" at bounding box center [429, 23] width 200 height 12
type input "risky business"
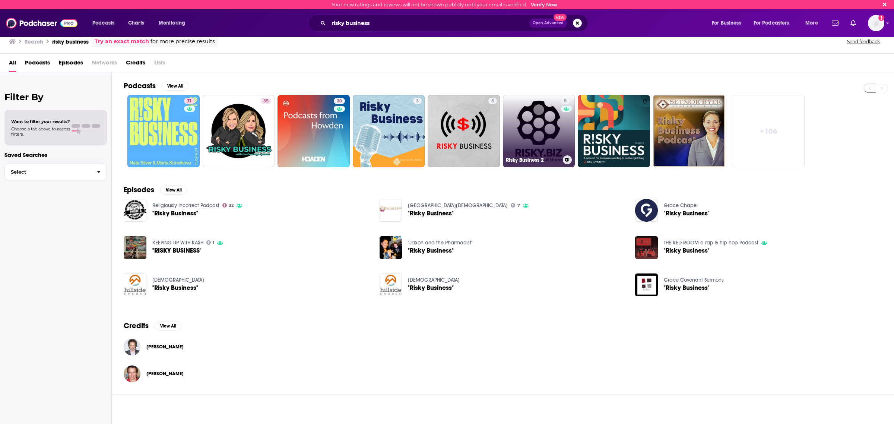
click at [504, 145] on link "5 Risky Business 2" at bounding box center [539, 131] width 72 height 72
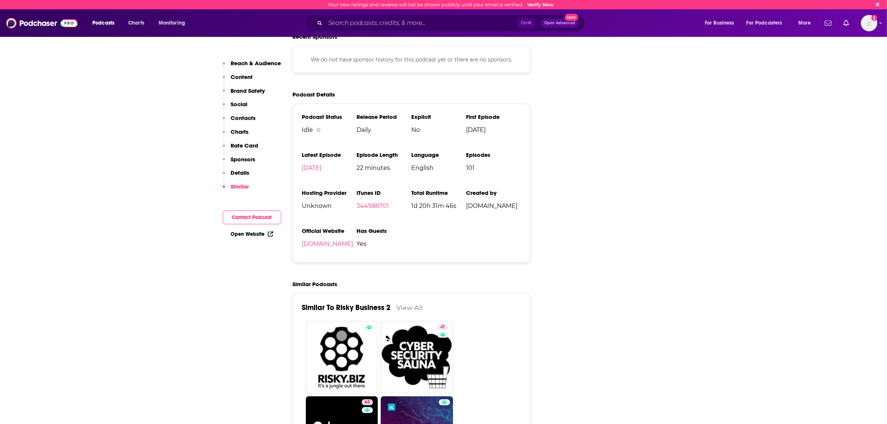
scroll to position [1351, 0]
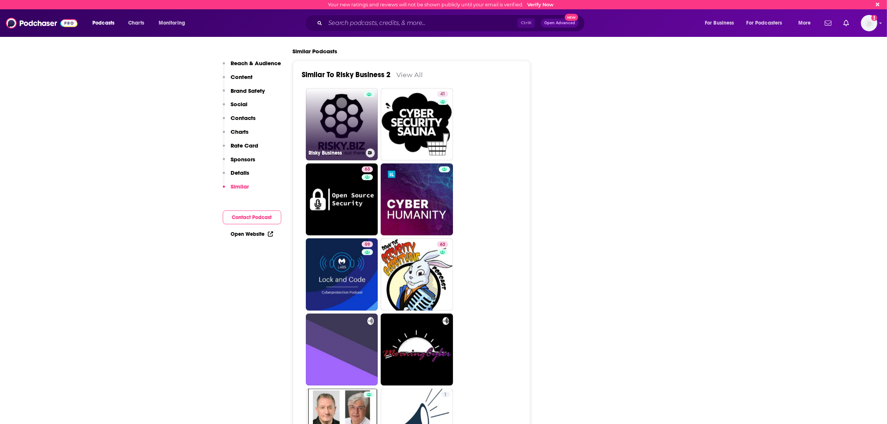
click at [328, 116] on link "Risky Business" at bounding box center [342, 124] width 72 height 72
type input "[URL][DOMAIN_NAME]"
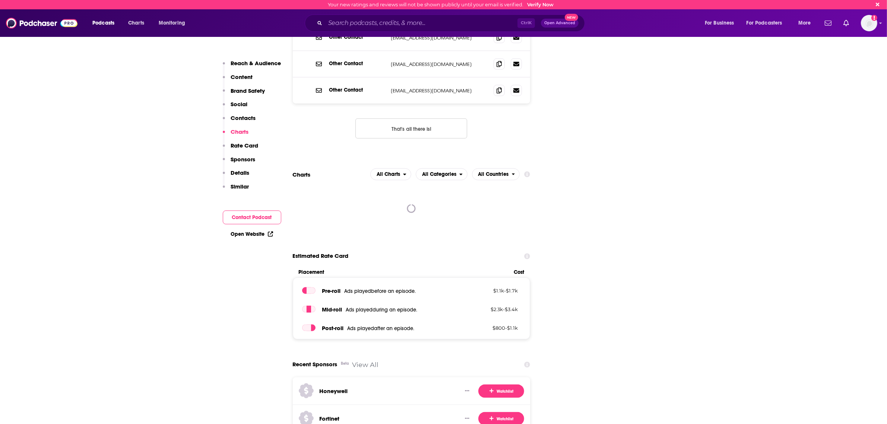
scroll to position [978, 0]
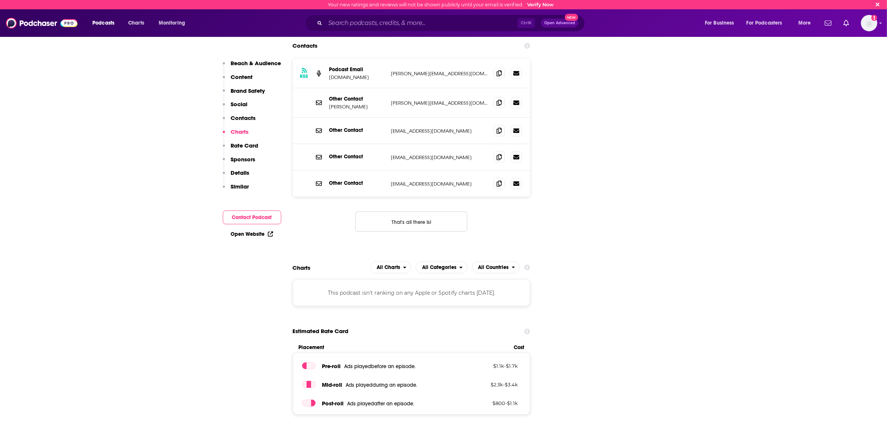
click at [448, 280] on div "This podcast isn't ranking on any Apple or Spotify charts [DATE]." at bounding box center [412, 293] width 238 height 27
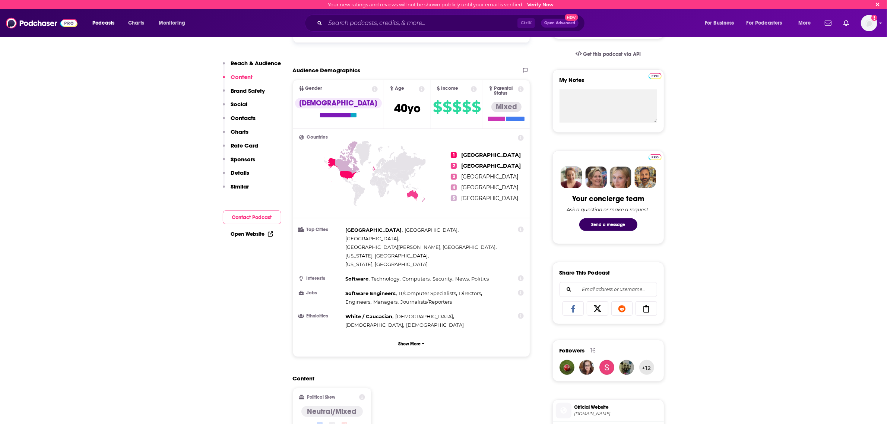
scroll to position [0, 0]
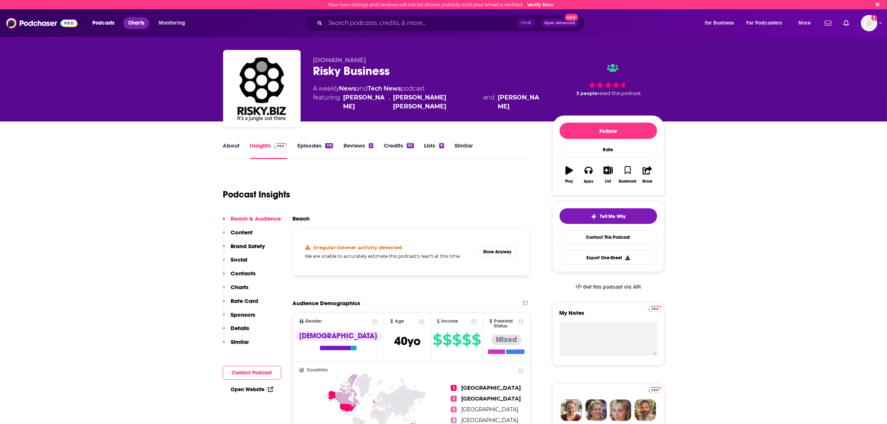
click at [129, 28] on span "Charts" at bounding box center [136, 23] width 16 height 10
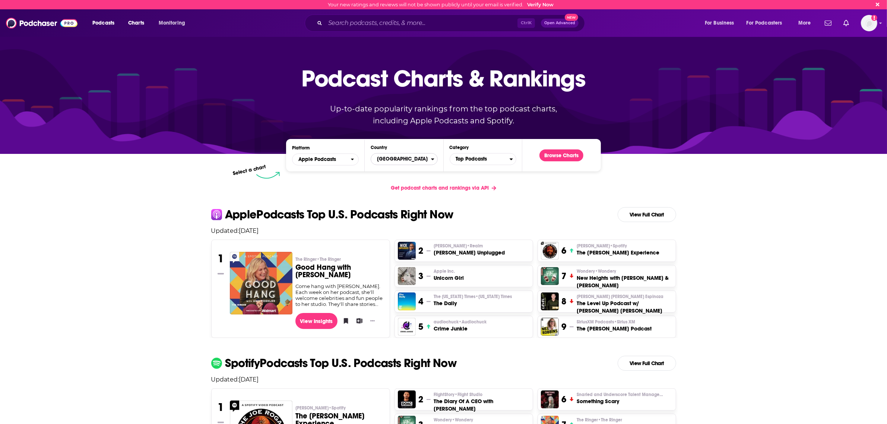
click at [392, 159] on span "[GEOGRAPHIC_DATA]" at bounding box center [401, 159] width 60 height 13
click at [392, 218] on button "[GEOGRAPHIC_DATA]" at bounding box center [404, 217] width 60 height 9
click at [473, 156] on span "Top Podcasts" at bounding box center [480, 159] width 60 height 13
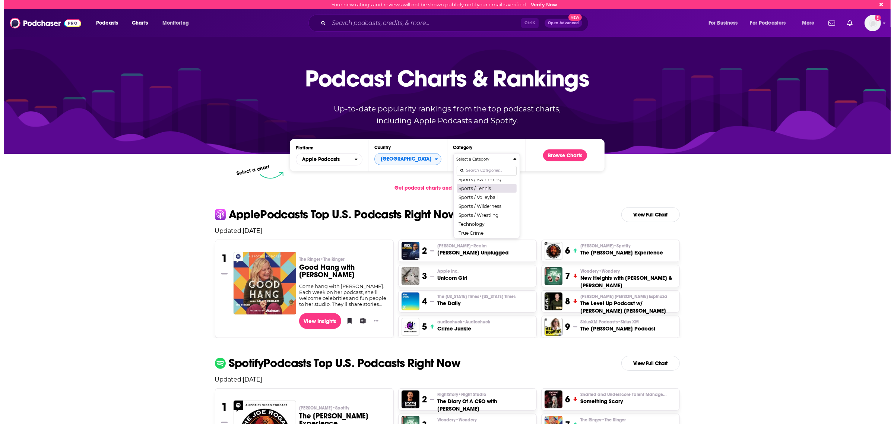
scroll to position [950, 0]
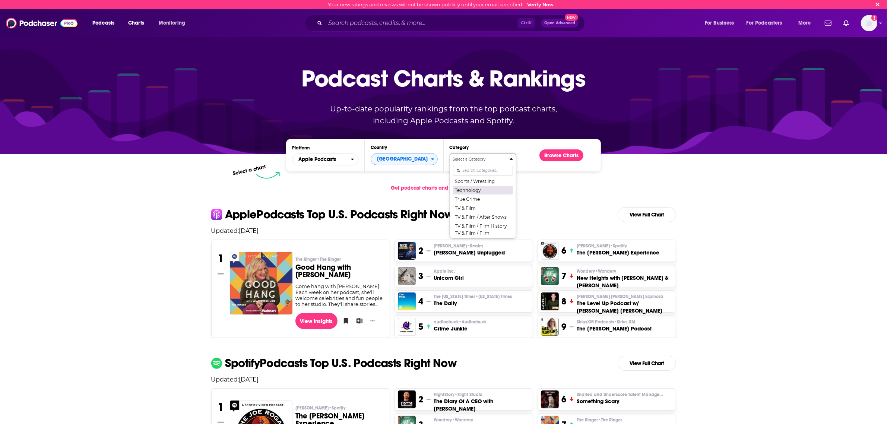
click at [476, 195] on button "Technology" at bounding box center [483, 190] width 60 height 9
click at [559, 150] on button "Browse Charts" at bounding box center [562, 155] width 44 height 12
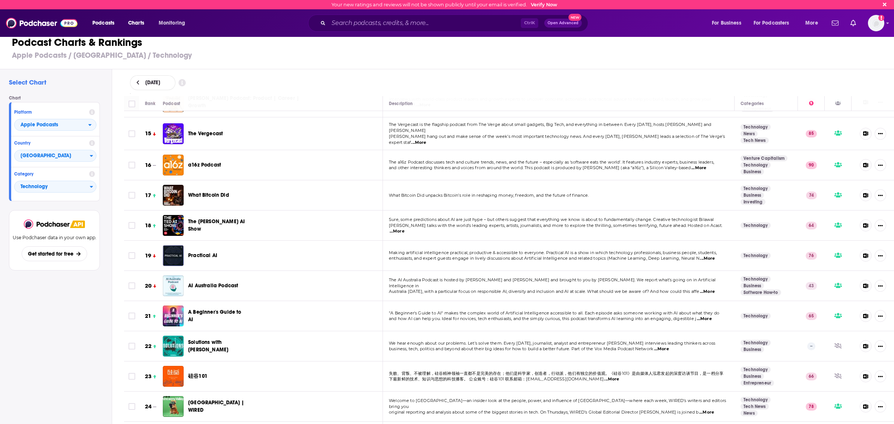
scroll to position [373, 0]
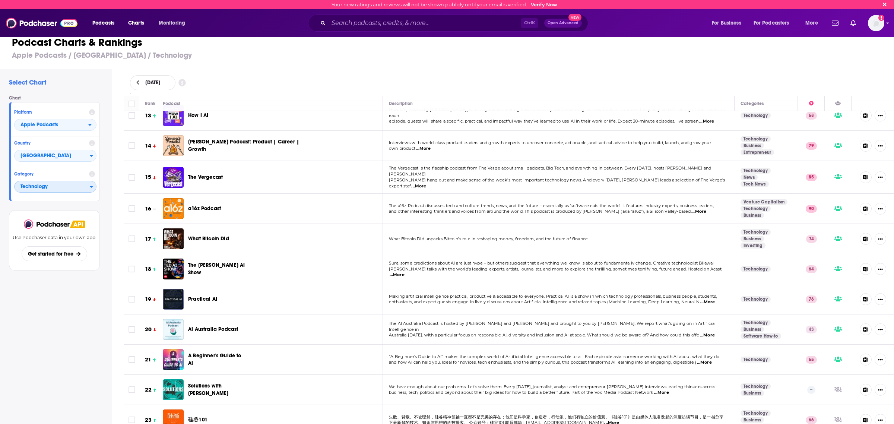
click at [79, 183] on span "Technology" at bounding box center [52, 187] width 75 height 13
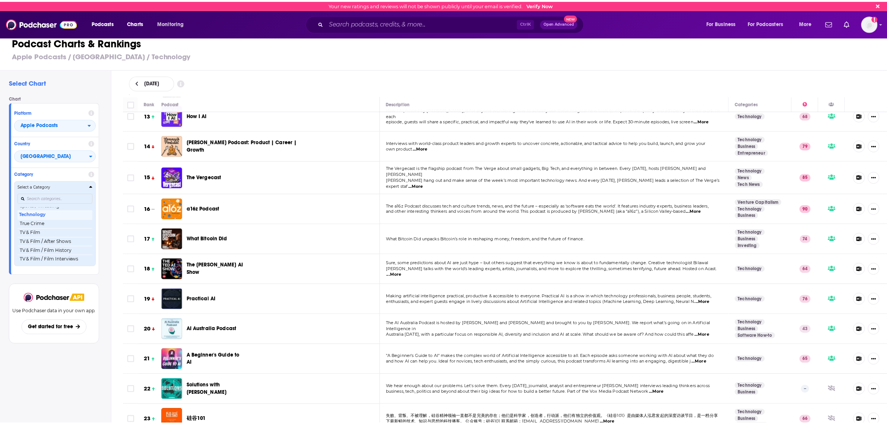
scroll to position [944, 0]
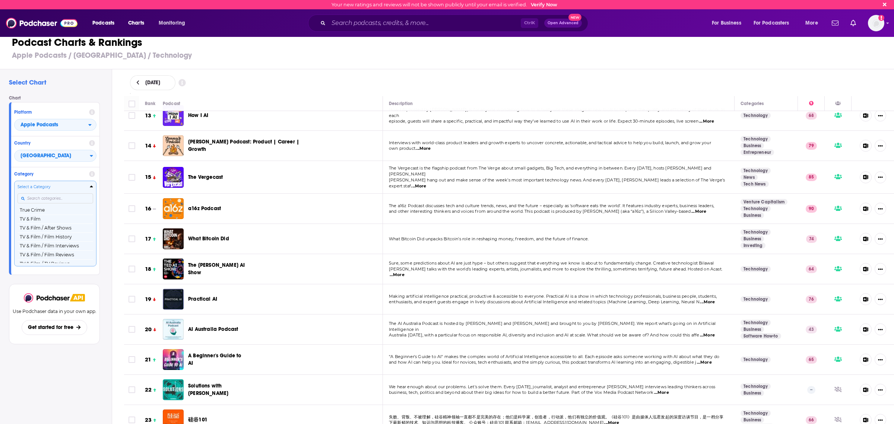
click at [35, 206] on button "Technology" at bounding box center [56, 201] width 76 height 9
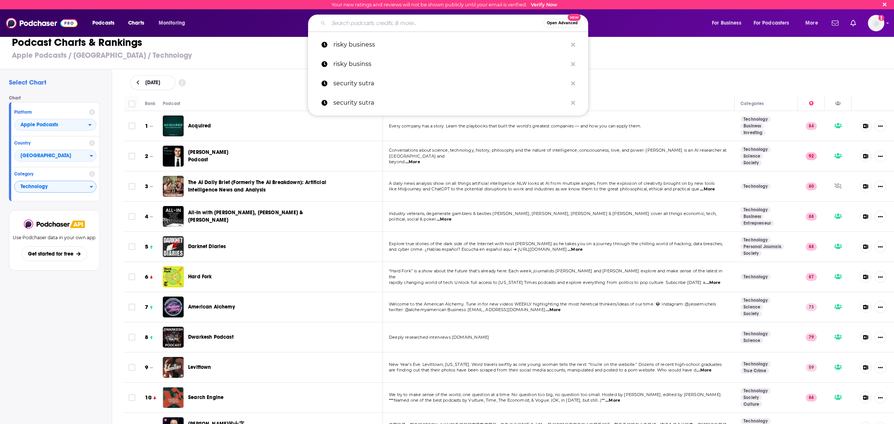
click at [381, 19] on input "Search podcasts, credits, & more..." at bounding box center [436, 23] width 215 height 12
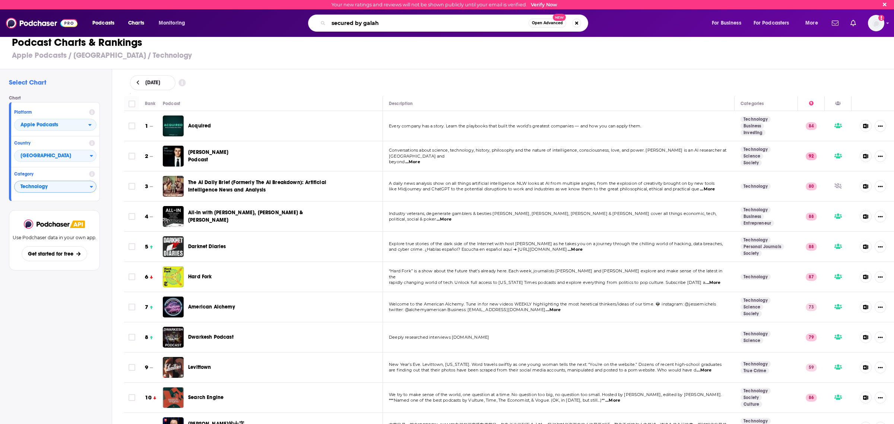
type input "secured by galah"
click at [543, 23] on span "Open Advanced" at bounding box center [547, 23] width 31 height 4
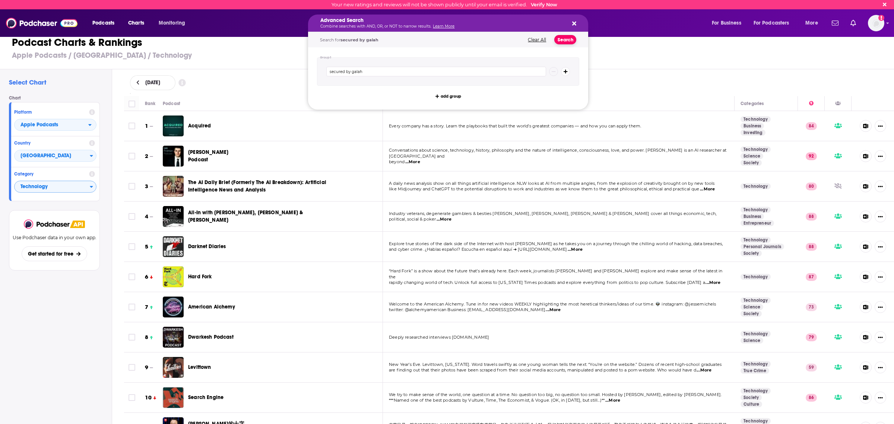
click at [563, 42] on button "Search" at bounding box center [566, 39] width 22 height 9
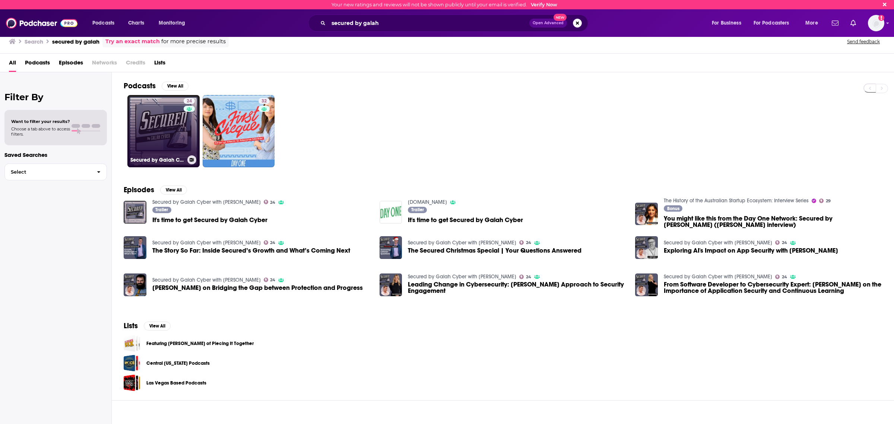
click at [161, 117] on link "24 Secured by Galah Cyber with [PERSON_NAME]" at bounding box center [163, 131] width 72 height 72
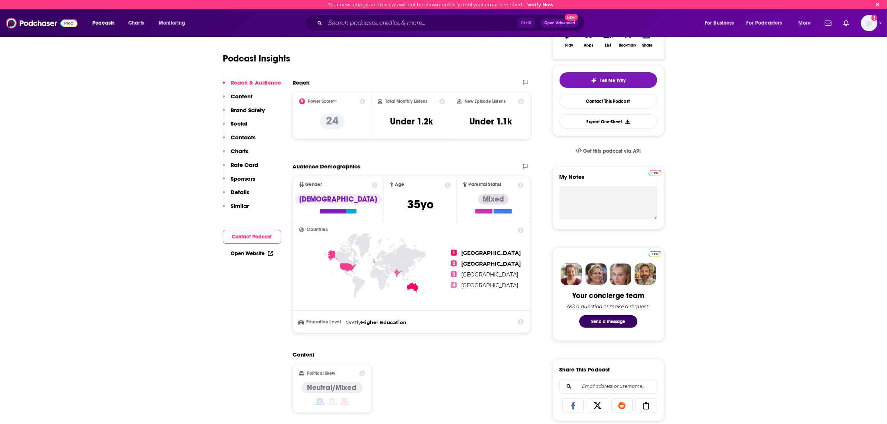
scroll to position [140, 0]
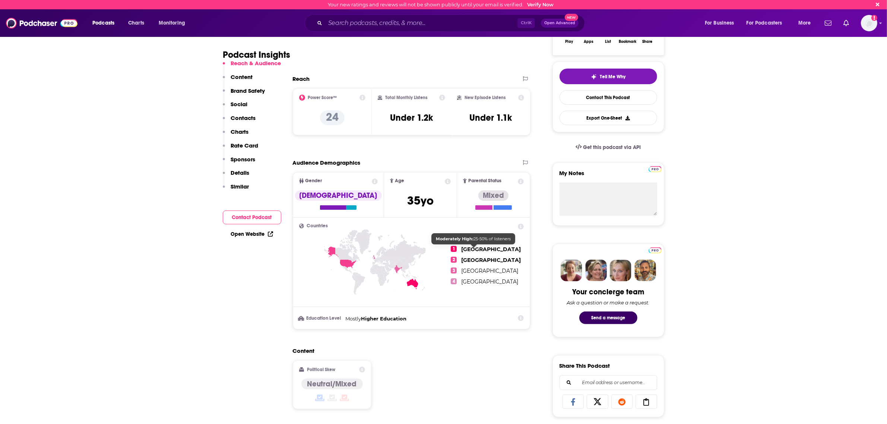
click at [470, 250] on span "[GEOGRAPHIC_DATA]" at bounding box center [491, 249] width 60 height 7
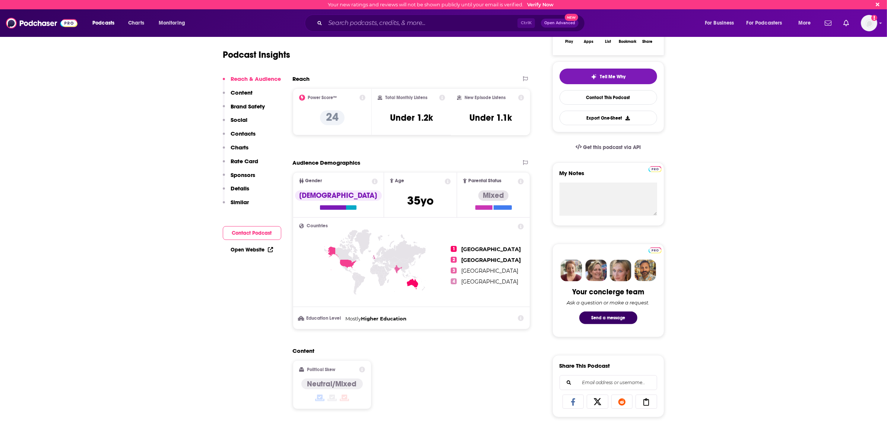
scroll to position [0, 0]
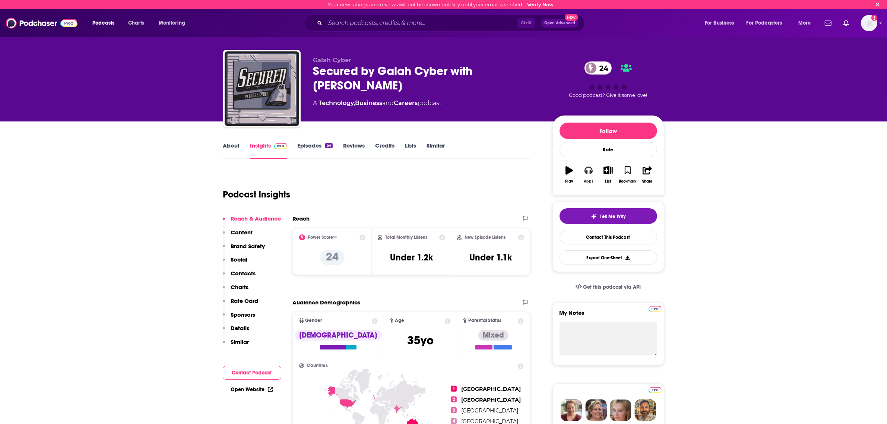
click at [591, 174] on icon "button" at bounding box center [589, 170] width 8 height 7
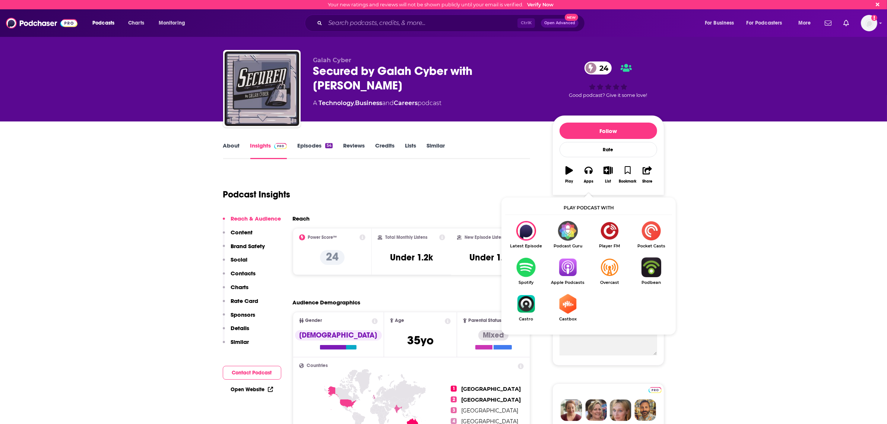
click at [569, 264] on img "Show Listen On dropdown" at bounding box center [568, 268] width 42 height 20
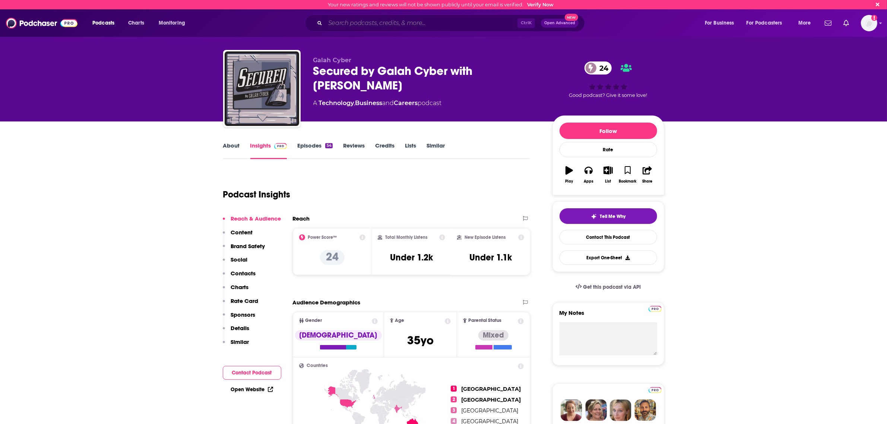
click at [375, 21] on input "Search podcasts, credits, & more..." at bounding box center [421, 23] width 192 height 12
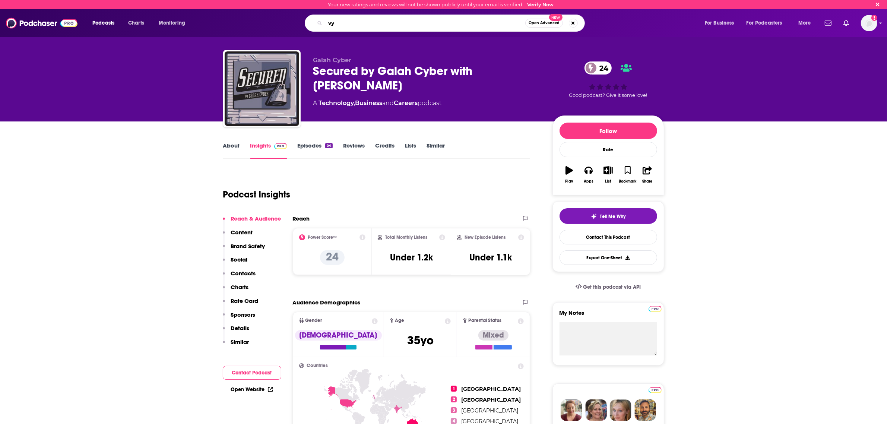
type input "v"
type input "cybercut"
click at [549, 25] on span "Open Advanced" at bounding box center [544, 23] width 31 height 4
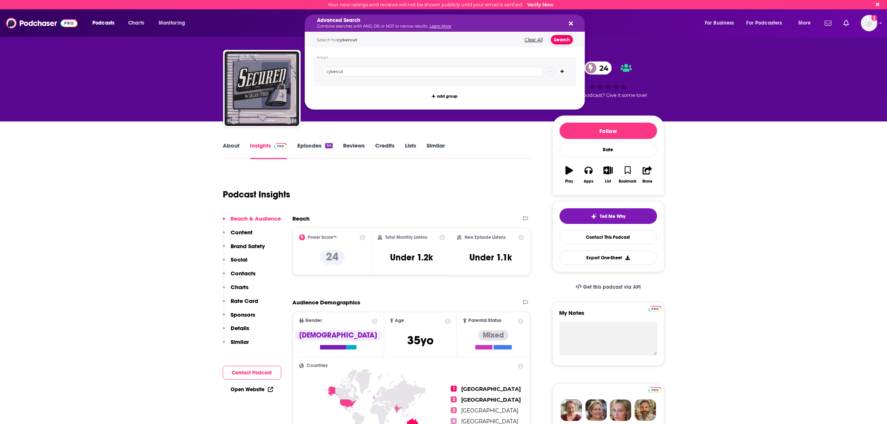
click at [562, 40] on button "Search" at bounding box center [562, 39] width 22 height 9
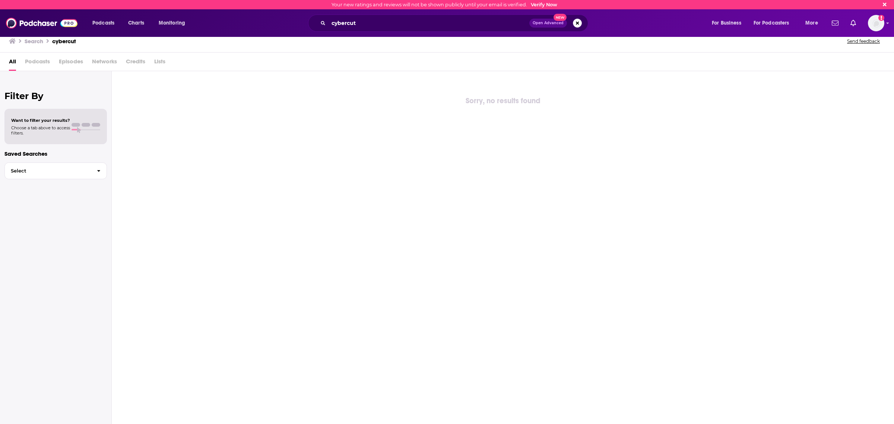
click at [287, 189] on div "Sorry, no results found" at bounding box center [503, 247] width 783 height 353
click at [377, 27] on input "cybercut" at bounding box center [429, 23] width 201 height 12
click at [547, 20] on button "Open Advanced New" at bounding box center [549, 23] width 38 height 9
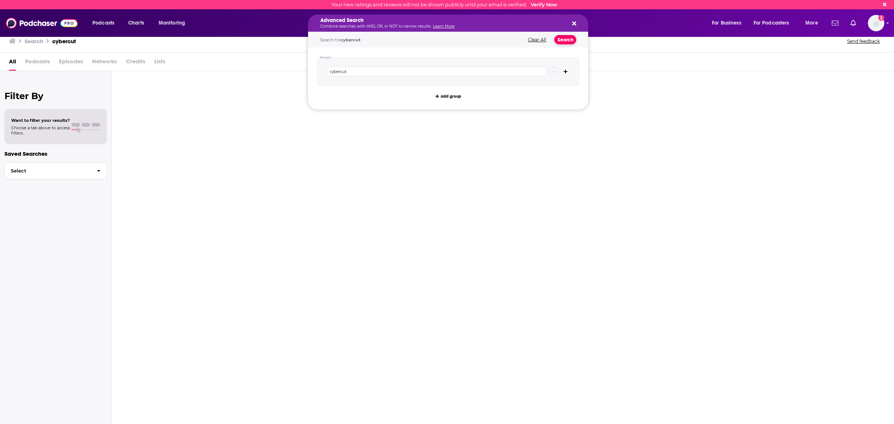
click at [568, 36] on button "Search" at bounding box center [566, 39] width 22 height 9
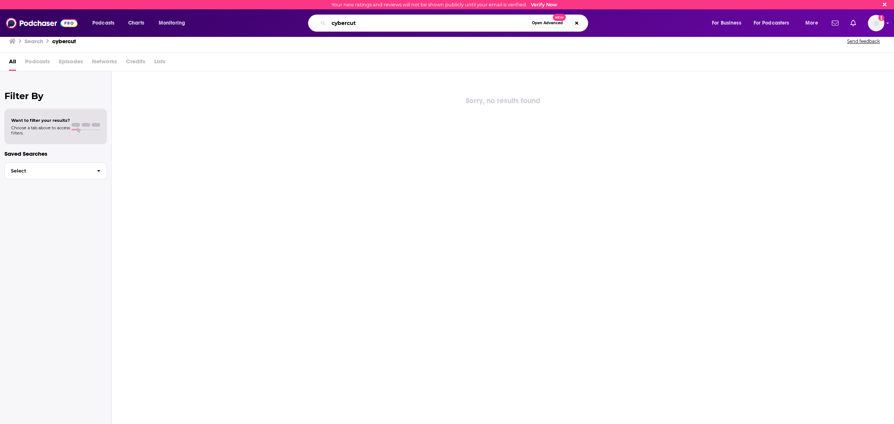
click at [379, 27] on input "cybercut" at bounding box center [429, 23] width 200 height 12
click at [542, 23] on span "Open Advanced" at bounding box center [547, 23] width 31 height 4
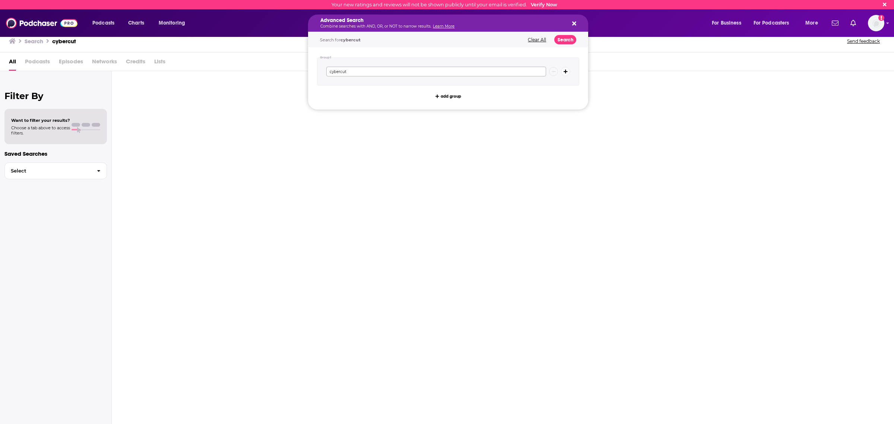
click at [353, 69] on input "cybercut" at bounding box center [436, 72] width 220 height 10
click at [568, 36] on button "Search" at bounding box center [566, 39] width 22 height 9
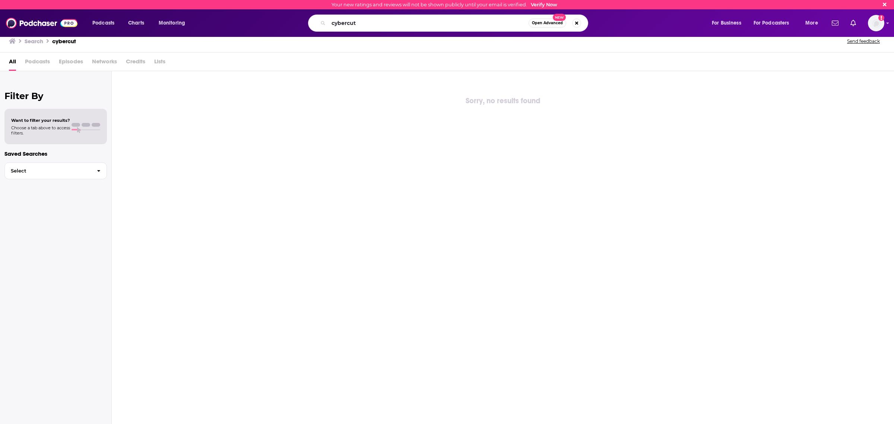
drag, startPoint x: 430, startPoint y: 35, endPoint x: 425, endPoint y: 28, distance: 8.7
click at [429, 33] on div "Podcasts Charts Monitoring cybercut Open Advanced New For Business For Podcaste…" at bounding box center [447, 23] width 894 height 28
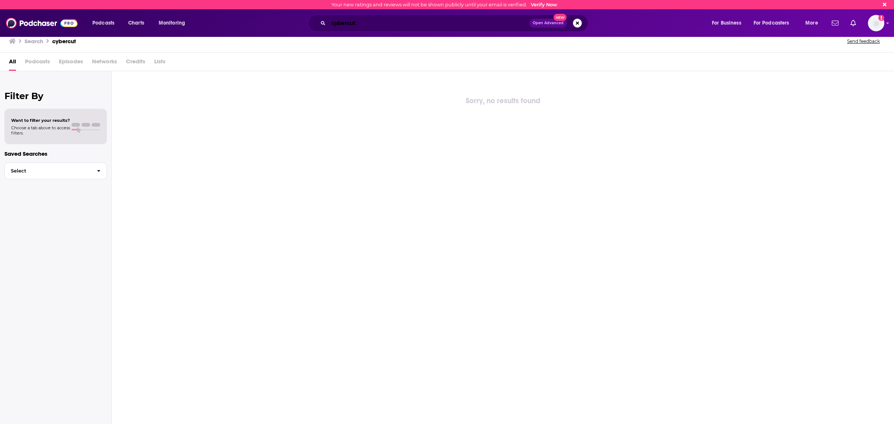
click at [347, 23] on input "cybercut" at bounding box center [429, 23] width 201 height 12
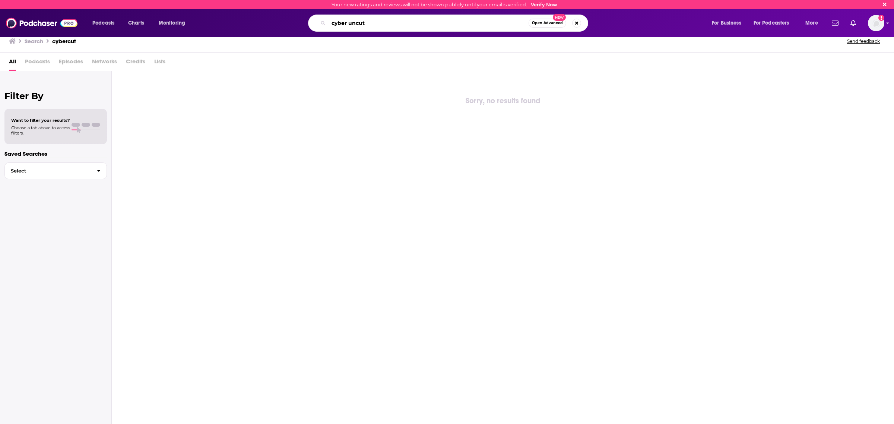
type input "cyber uncut"
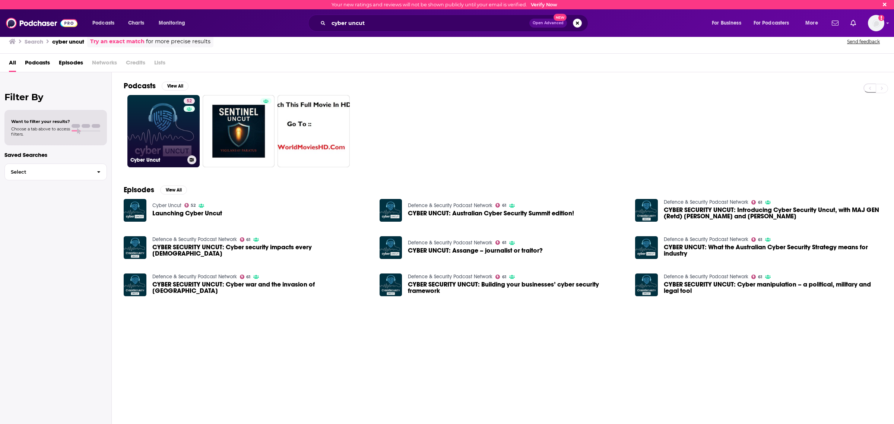
click at [161, 119] on link "52 Cyber Uncut" at bounding box center [163, 131] width 72 height 72
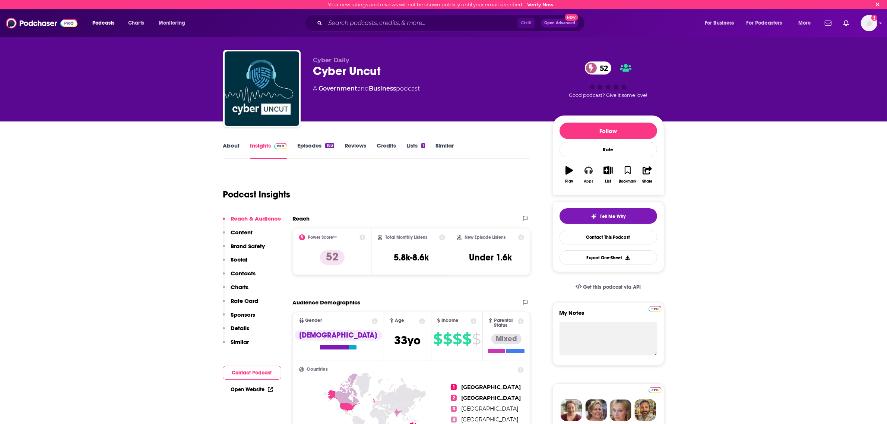
click at [587, 178] on button "Apps" at bounding box center [588, 174] width 19 height 27
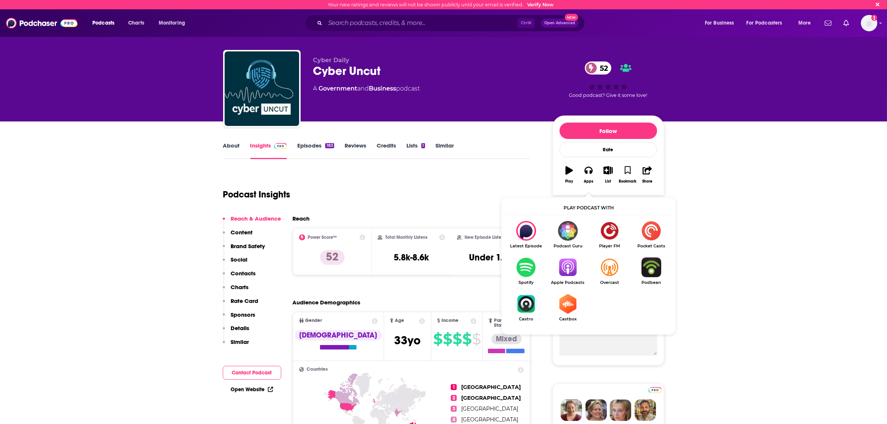
click at [564, 271] on img "Show Listen On dropdown" at bounding box center [568, 268] width 42 height 20
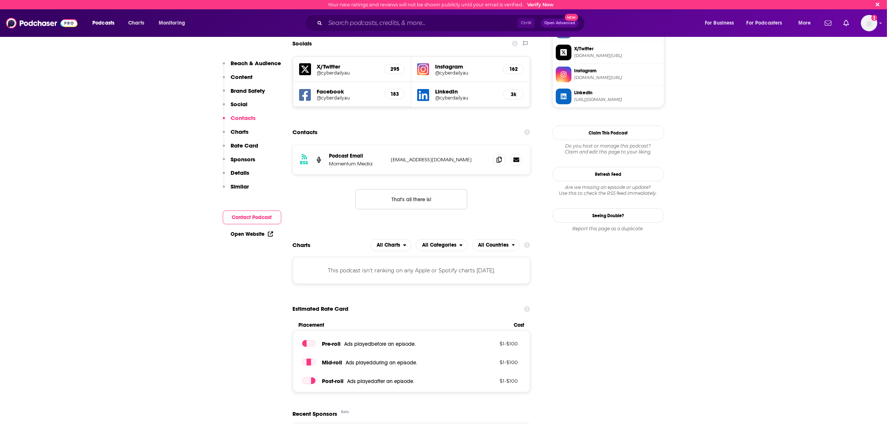
scroll to position [792, 0]
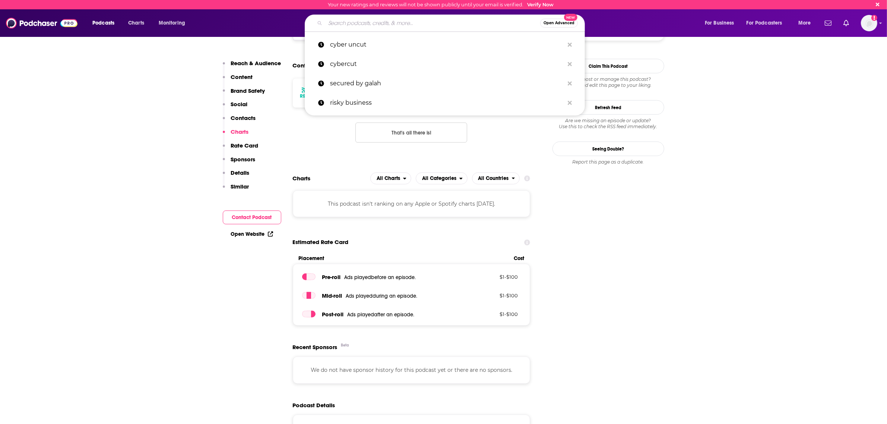
drag, startPoint x: 397, startPoint y: 23, endPoint x: 392, endPoint y: 26, distance: 5.9
click at [397, 23] on input "Search podcasts, credits, & more..." at bounding box center [432, 23] width 215 height 12
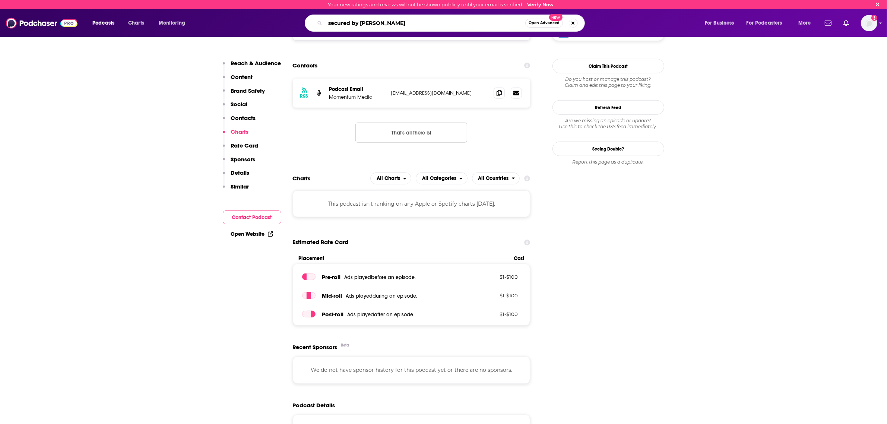
type input "secured by galah"
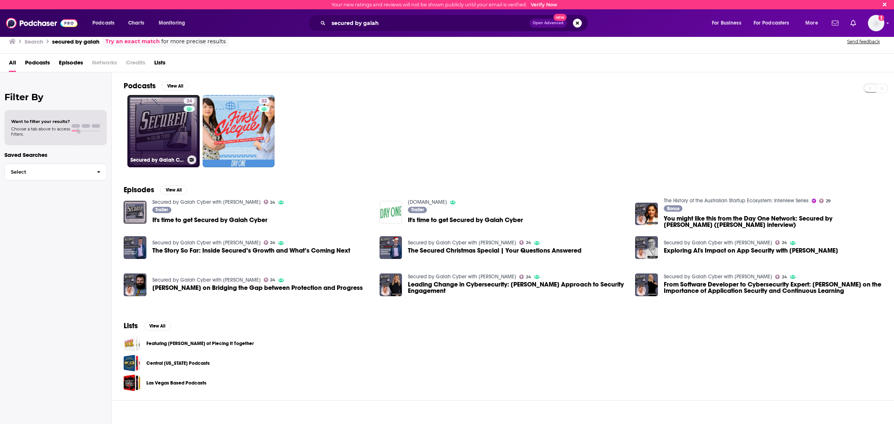
click at [166, 114] on link "24 Secured by Galah Cyber with [PERSON_NAME]" at bounding box center [163, 131] width 72 height 72
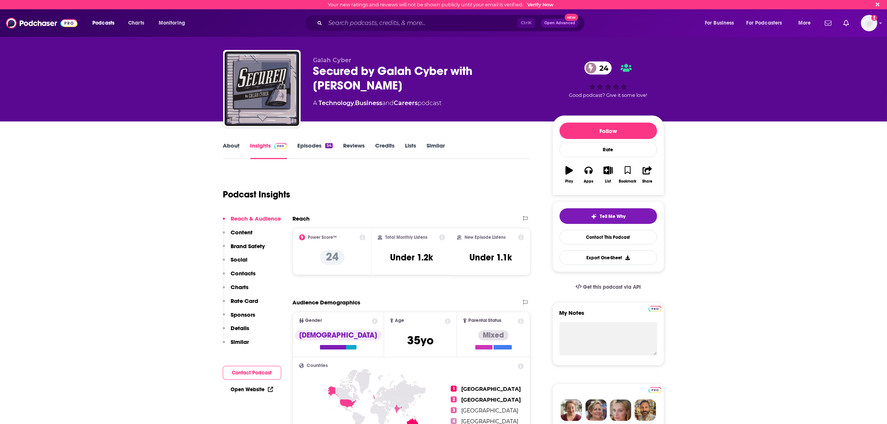
scroll to position [47, 0]
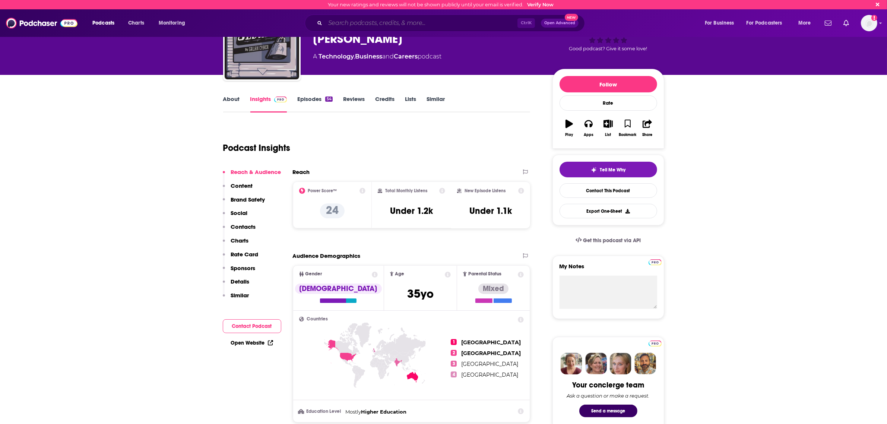
click at [379, 23] on input "Search podcasts, credits, & more..." at bounding box center [421, 23] width 192 height 12
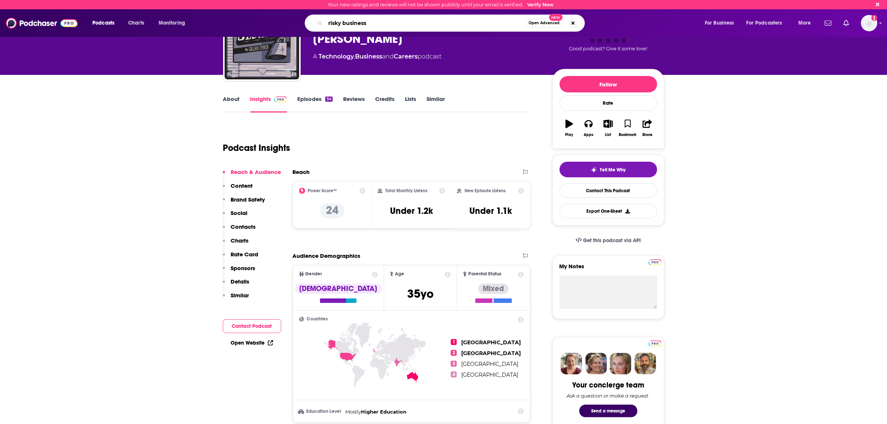
type input "risky business"
click at [538, 27] on button "Open Advanced New" at bounding box center [545, 23] width 38 height 9
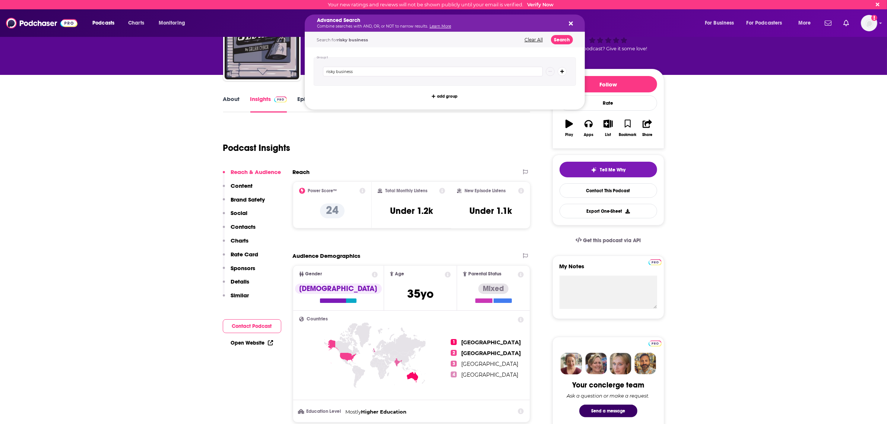
click at [428, 79] on div "risky business" at bounding box center [445, 71] width 262 height 28
click at [451, 72] on input "risky business" at bounding box center [433, 72] width 220 height 10
click at [563, 73] on icon "Search podcasts, credits, & more..." at bounding box center [563, 71] width 4 height 4
click at [559, 43] on button "Search" at bounding box center [562, 39] width 22 height 9
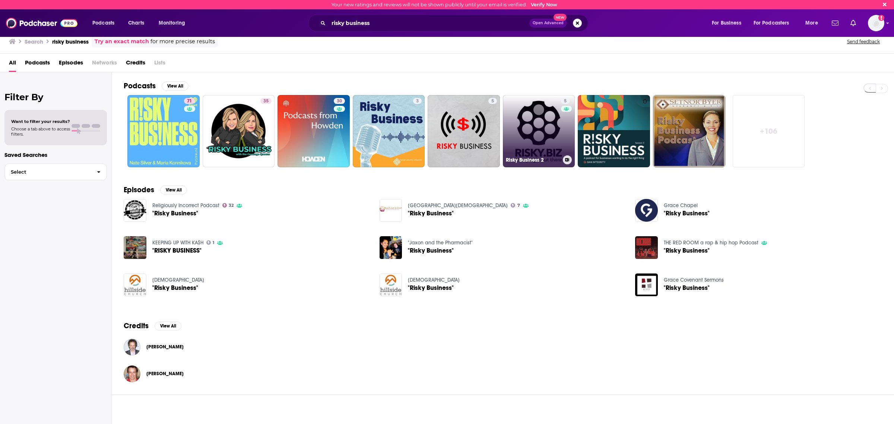
click at [563, 135] on div "5" at bounding box center [566, 126] width 11 height 57
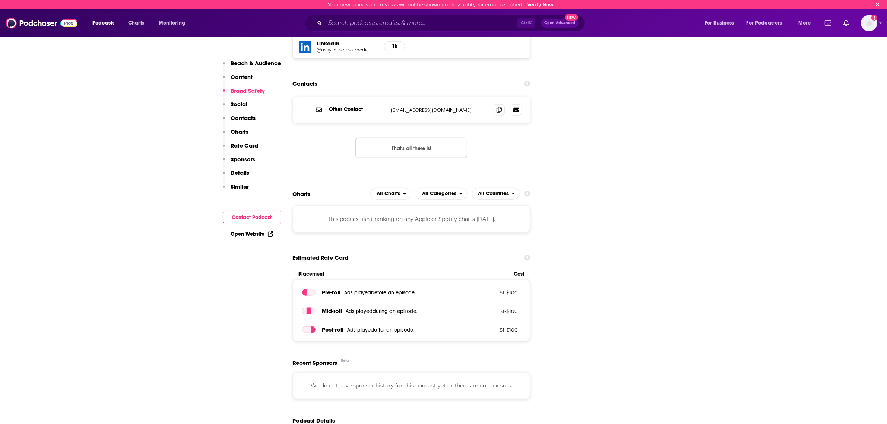
scroll to position [1072, 0]
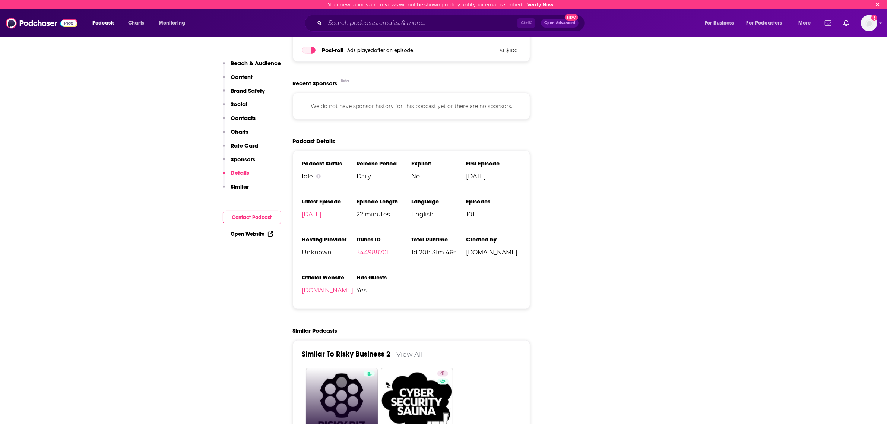
click at [347, 324] on link "Risky Business" at bounding box center [342, 404] width 72 height 72
type input "[URL][DOMAIN_NAME]"
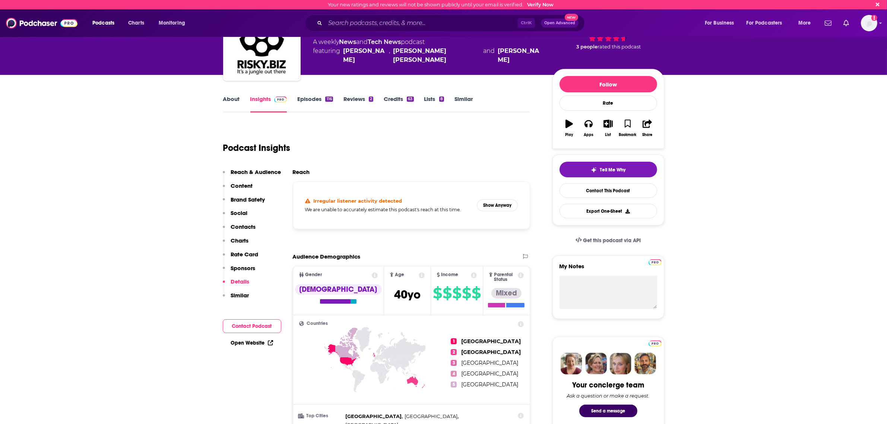
scroll to position [93, 0]
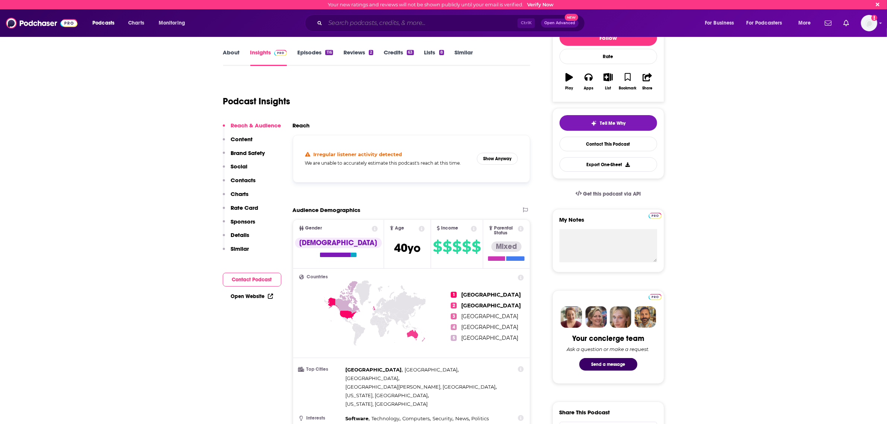
click at [351, 27] on input "Search podcasts, credits, & more..." at bounding box center [421, 23] width 192 height 12
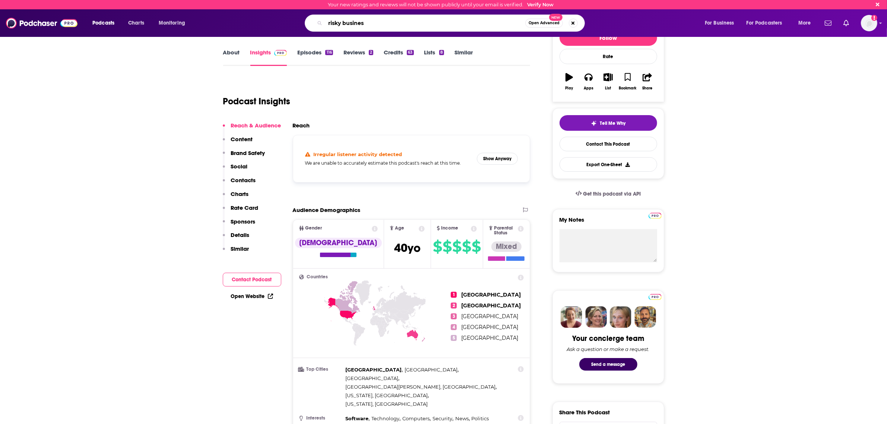
type input "risky business"
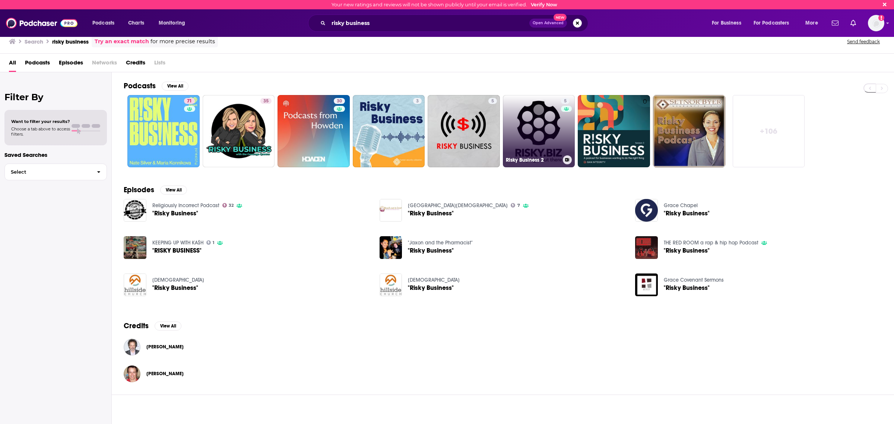
click at [548, 125] on link "5 Risky Business 2" at bounding box center [539, 131] width 72 height 72
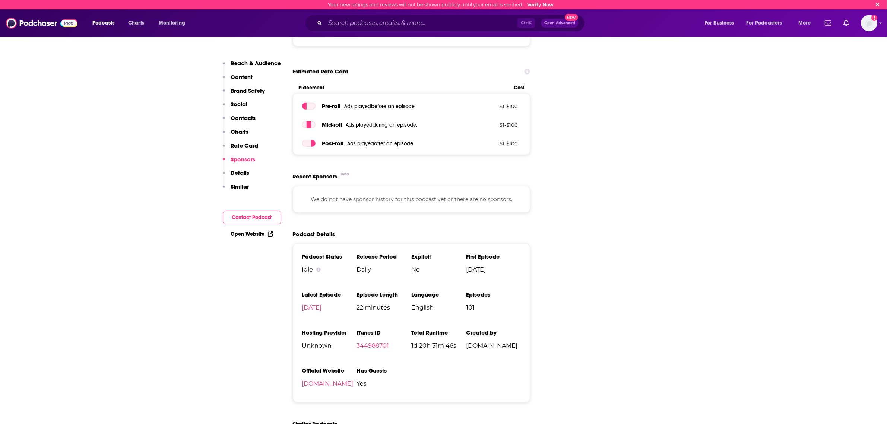
scroll to position [1258, 0]
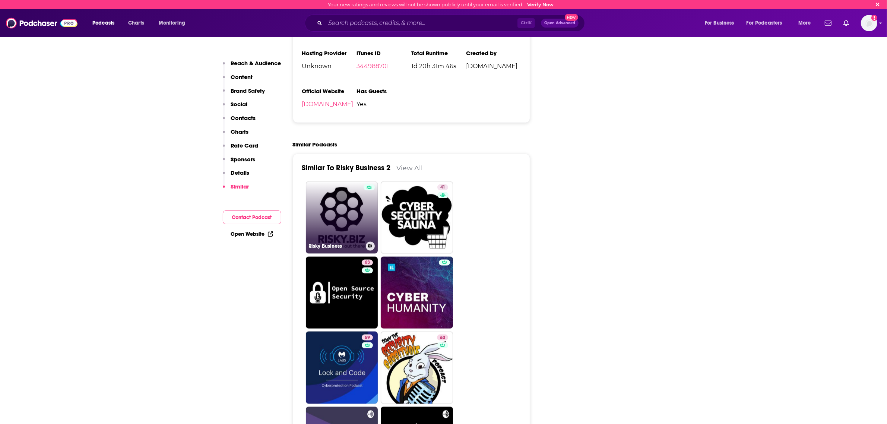
click at [337, 182] on link "Risky Business" at bounding box center [342, 218] width 72 height 72
type input "[URL][DOMAIN_NAME]"
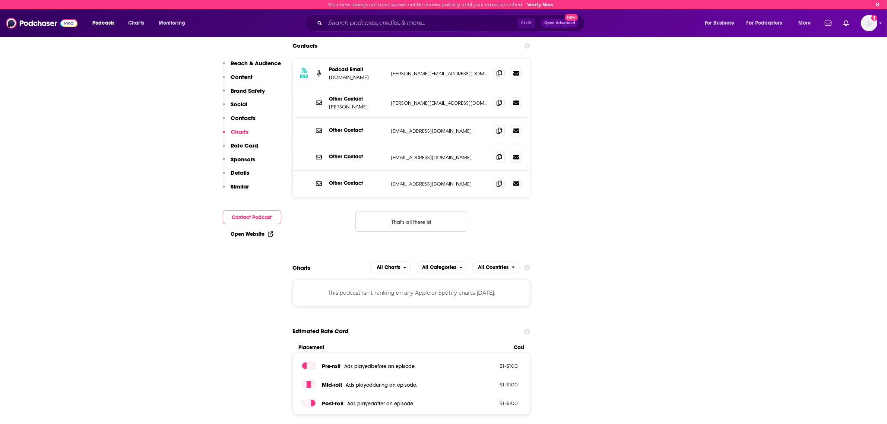
scroll to position [1165, 0]
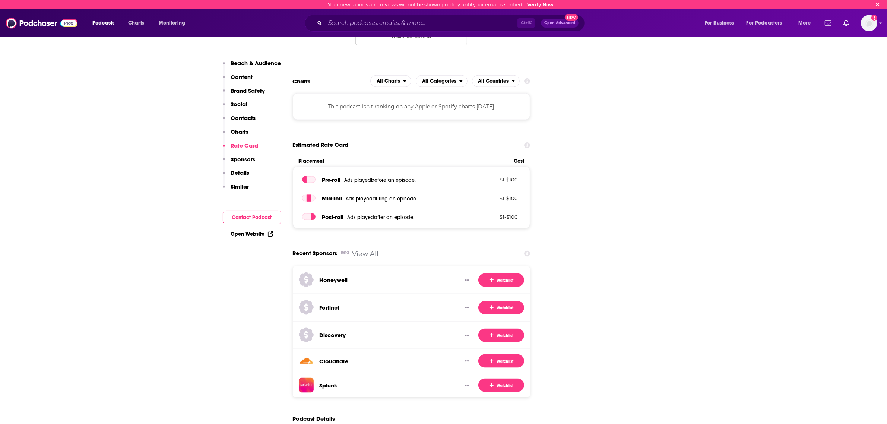
click at [239, 130] on p "Charts" at bounding box center [240, 131] width 18 height 7
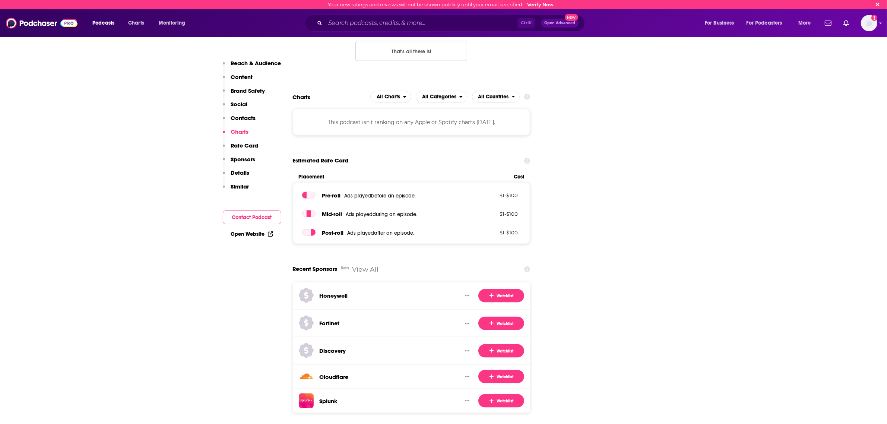
scroll to position [1102, 0]
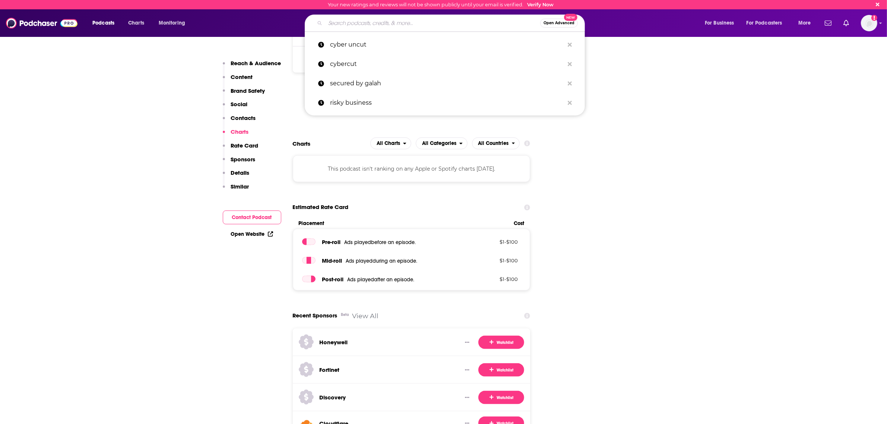
click at [359, 25] on input "Search podcasts, credits, & more..." at bounding box center [432, 23] width 215 height 12
type input "h"
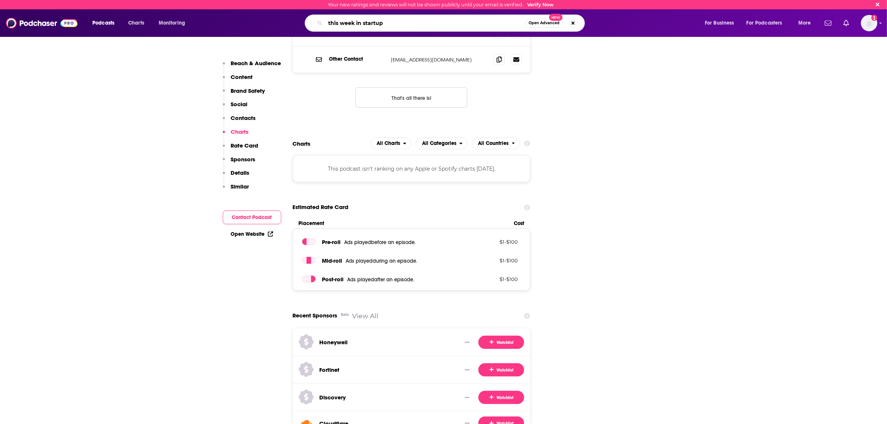
type input "this week in startups"
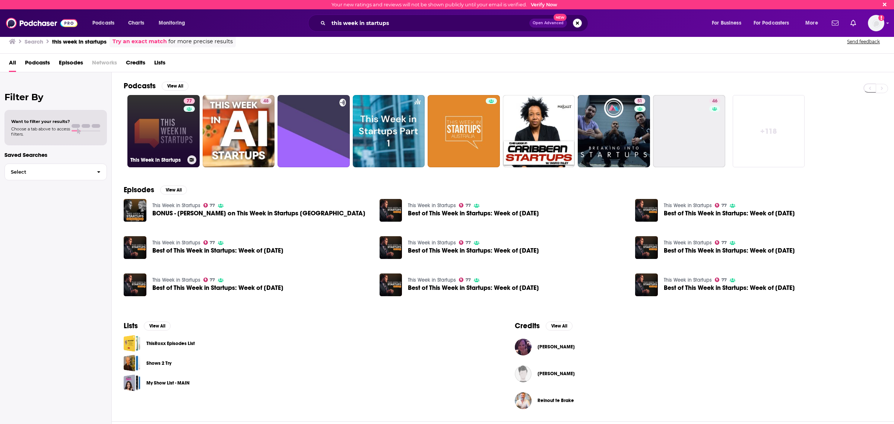
click at [152, 122] on link "77 This Week in Startups" at bounding box center [163, 131] width 72 height 72
